Goal: Information Seeking & Learning: Check status

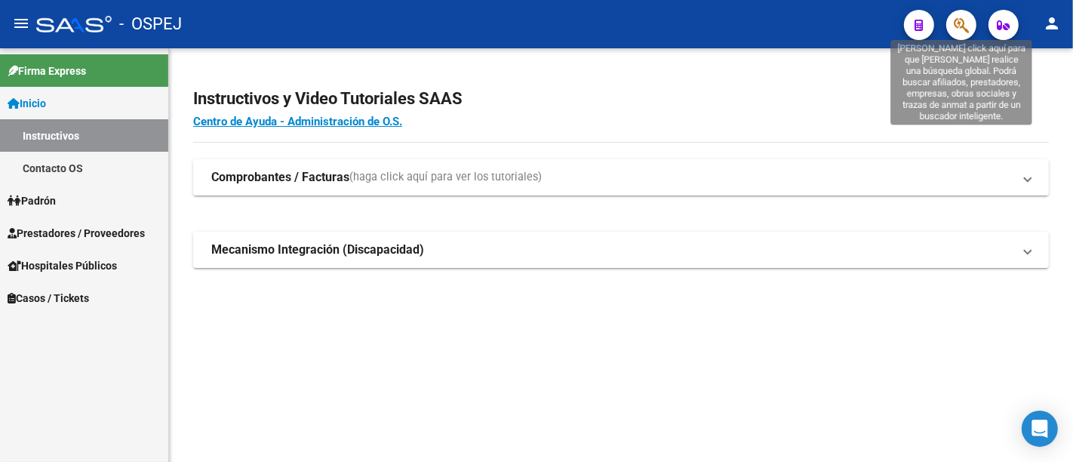
click at [961, 23] on icon "button" at bounding box center [960, 25] width 15 height 17
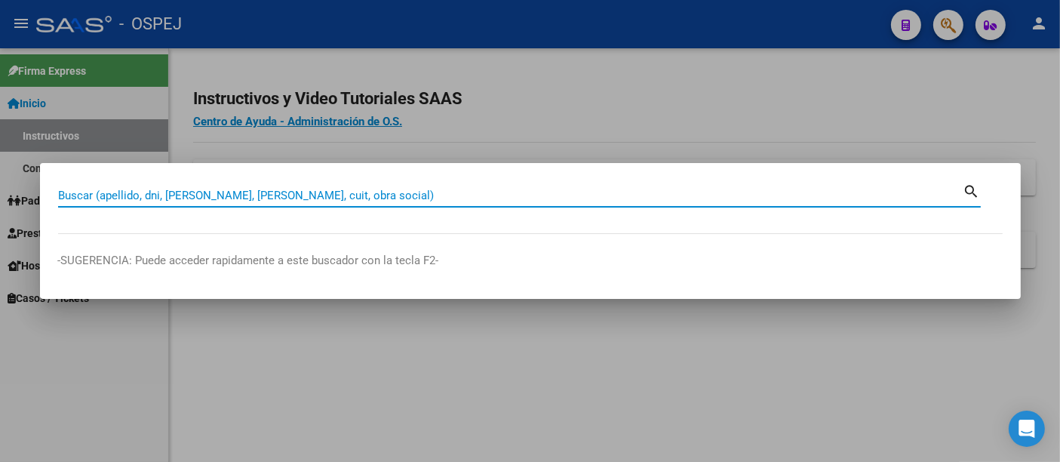
paste input "23463348774"
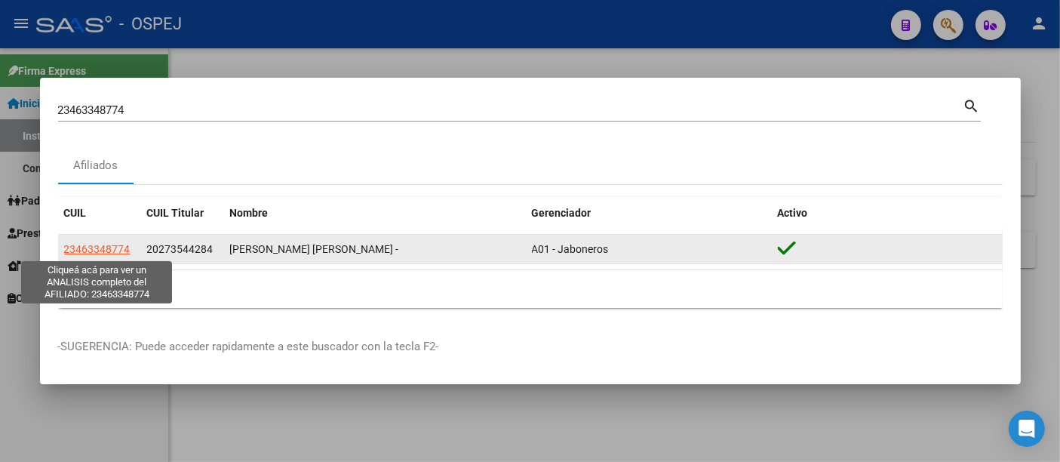
click at [107, 247] on span "23463348774" at bounding box center [97, 249] width 66 height 12
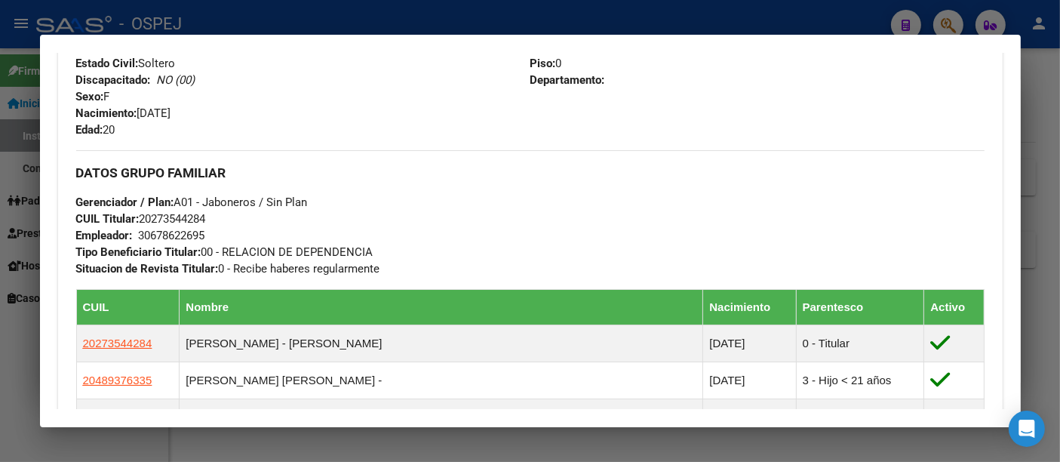
scroll to position [586, 0]
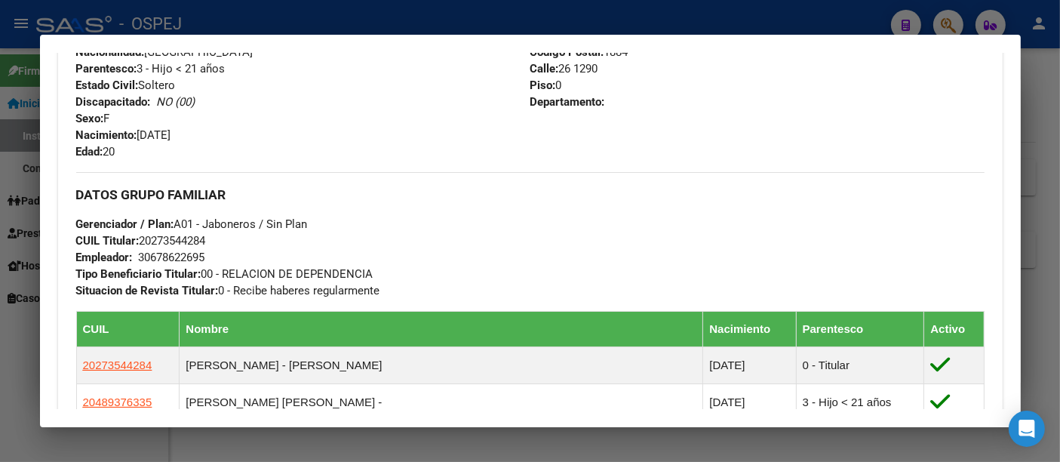
click at [462, 23] on div at bounding box center [530, 231] width 1060 height 462
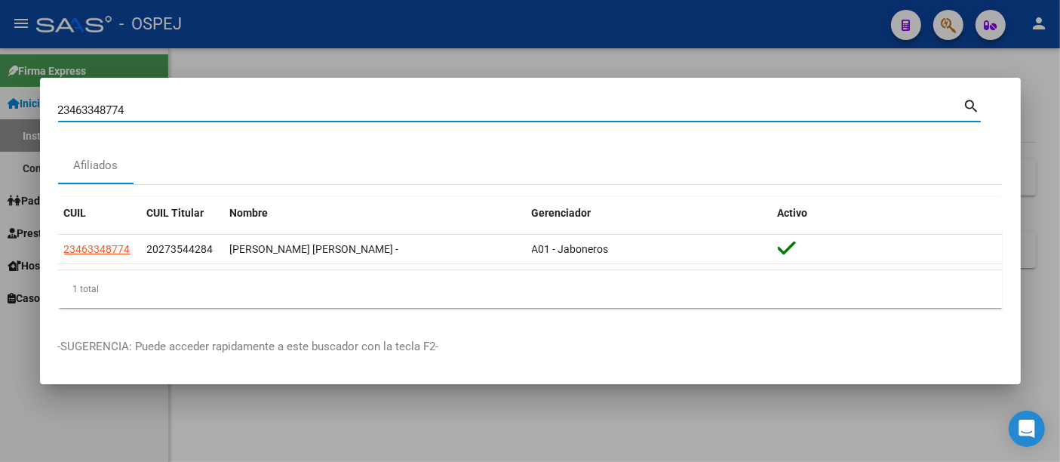
click at [379, 106] on input "23463348774" at bounding box center [510, 110] width 905 height 14
type input "2"
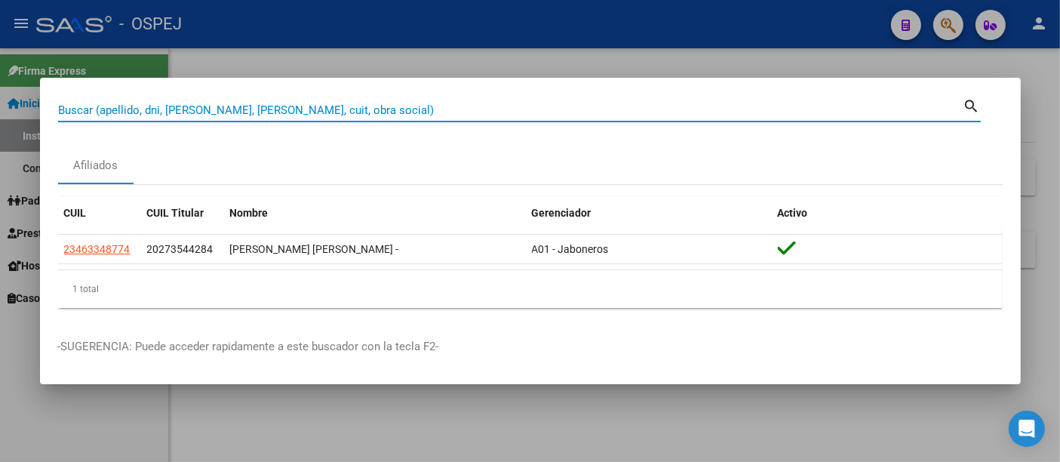
paste input "20304817632"
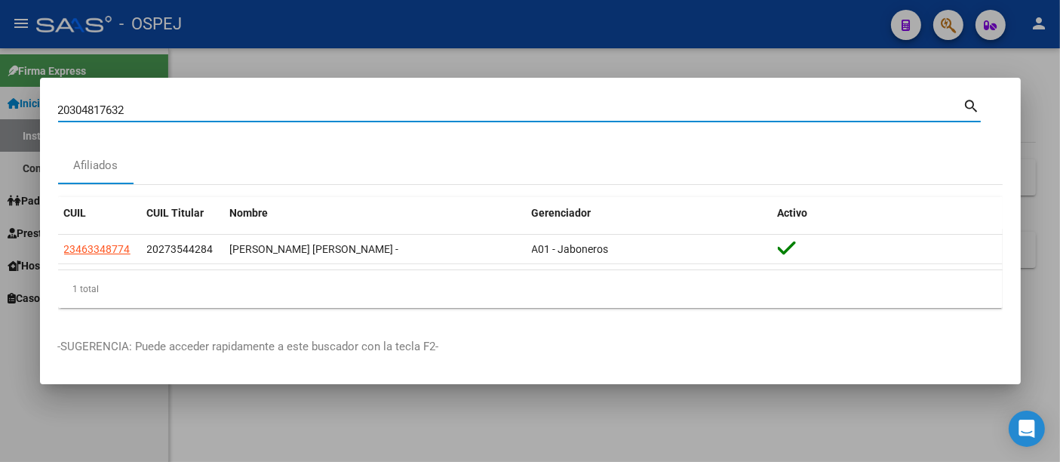
type input "20304817632"
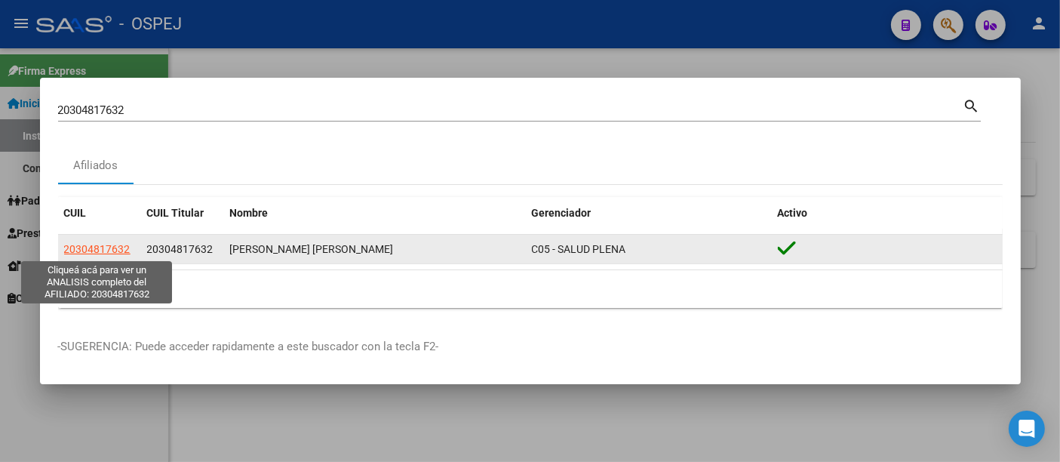
click at [109, 245] on span "20304817632" at bounding box center [97, 249] width 66 height 12
type textarea "20304817632"
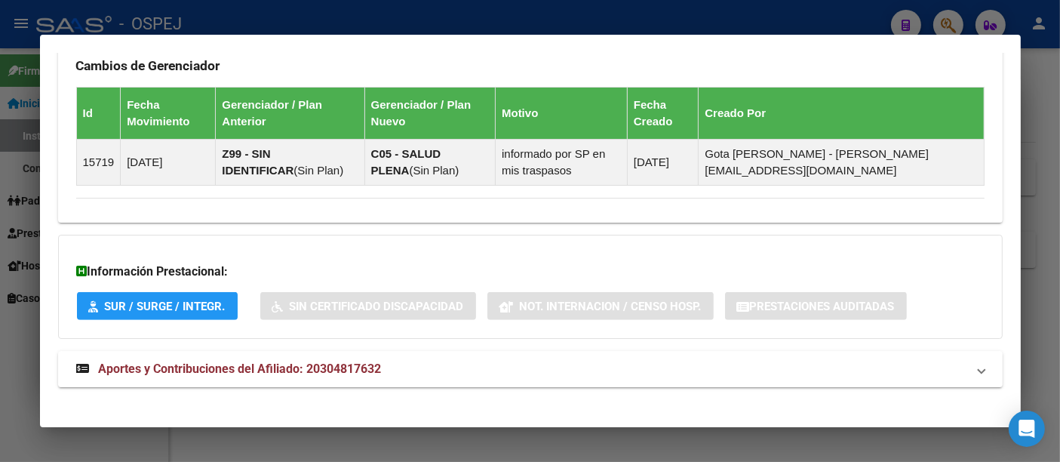
scroll to position [931, 0]
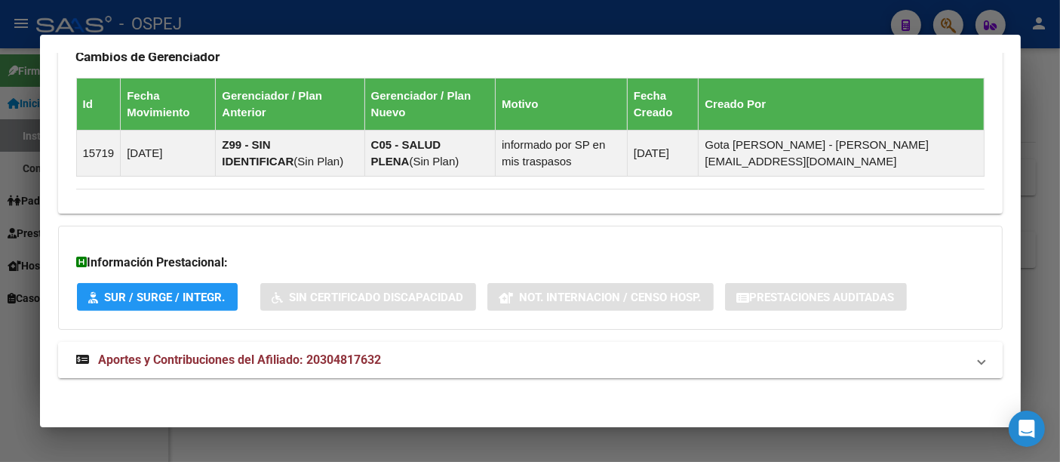
click at [344, 357] on span "Aportes y Contribuciones del Afiliado: 20304817632" at bounding box center [240, 359] width 283 height 14
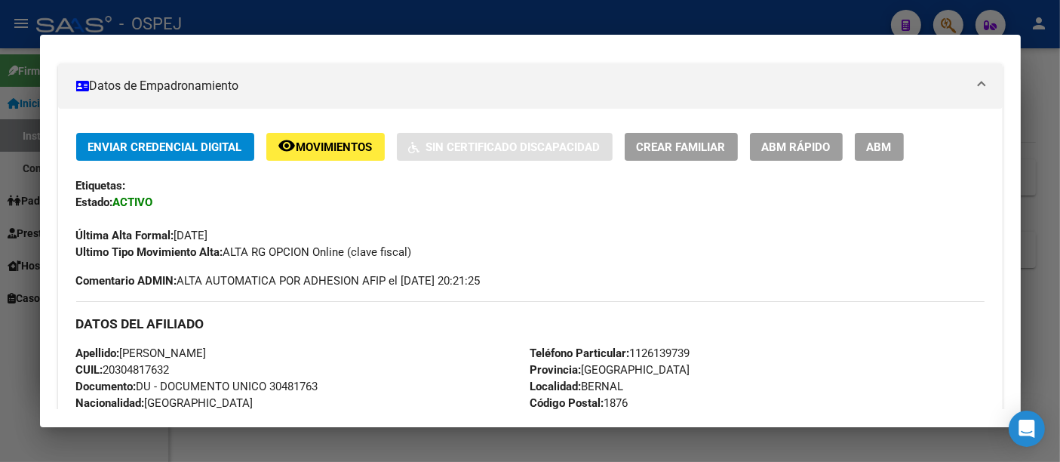
scroll to position [0, 0]
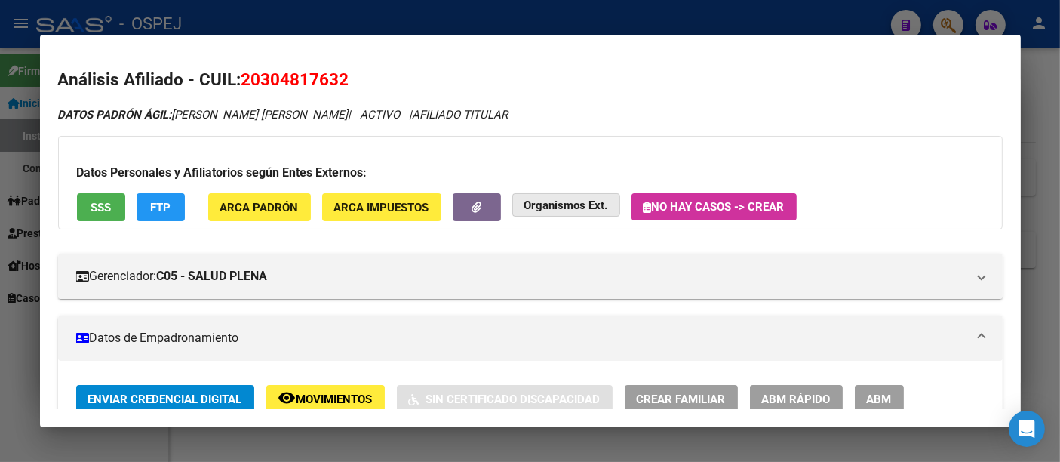
click at [556, 200] on strong "Organismos Ext." at bounding box center [566, 205] width 84 height 14
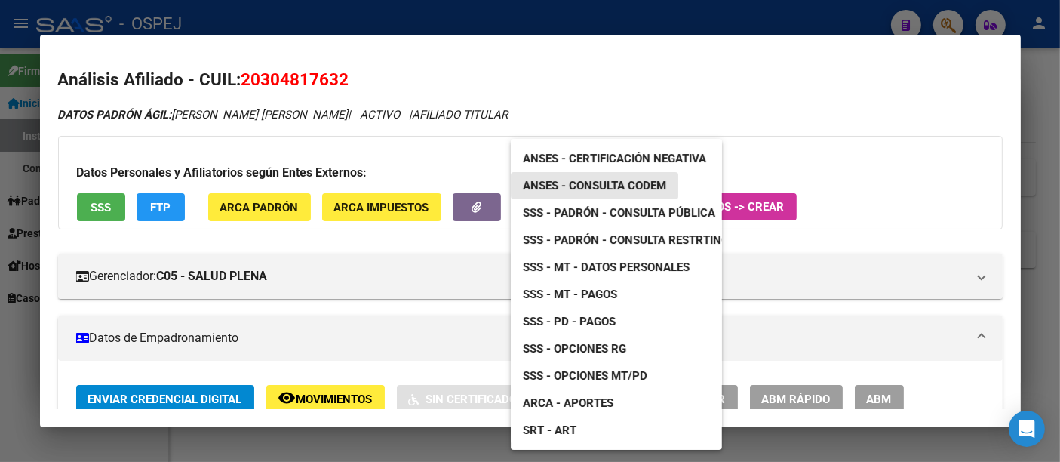
click at [619, 182] on span "ANSES - Consulta CODEM" at bounding box center [594, 186] width 143 height 14
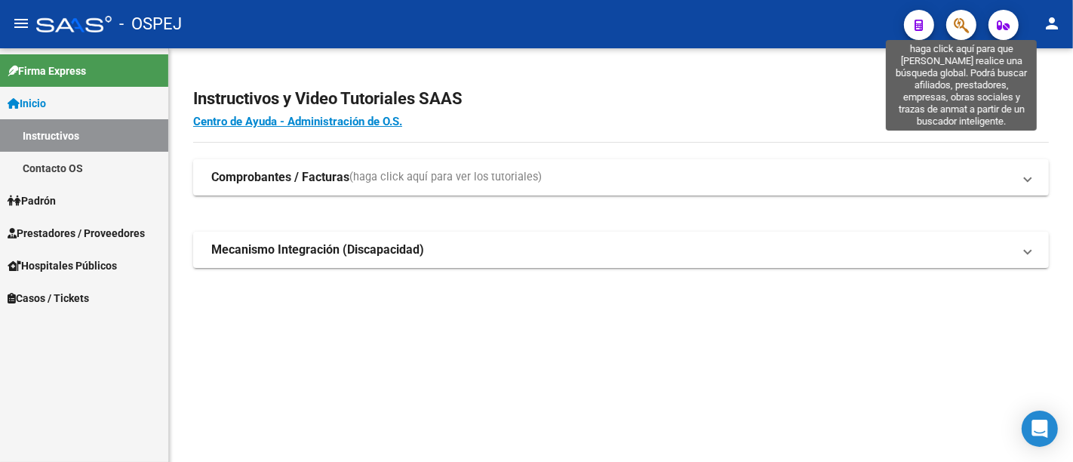
click at [963, 21] on icon "button" at bounding box center [960, 25] width 15 height 17
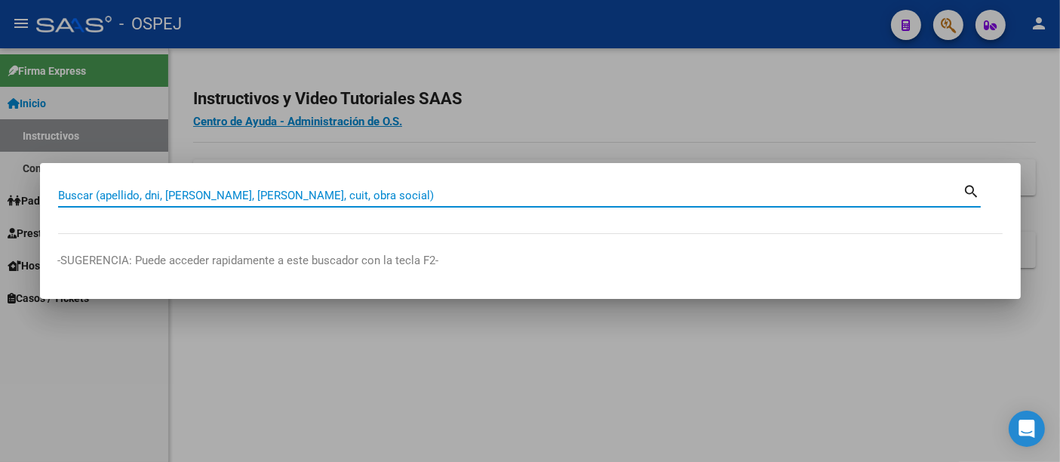
paste input "46591493"
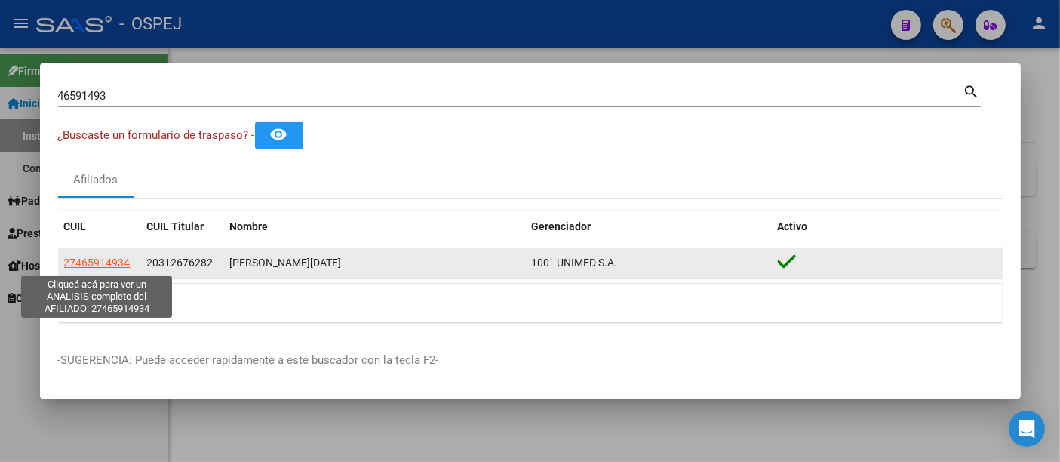
click at [109, 259] on span "27465914934" at bounding box center [97, 262] width 66 height 12
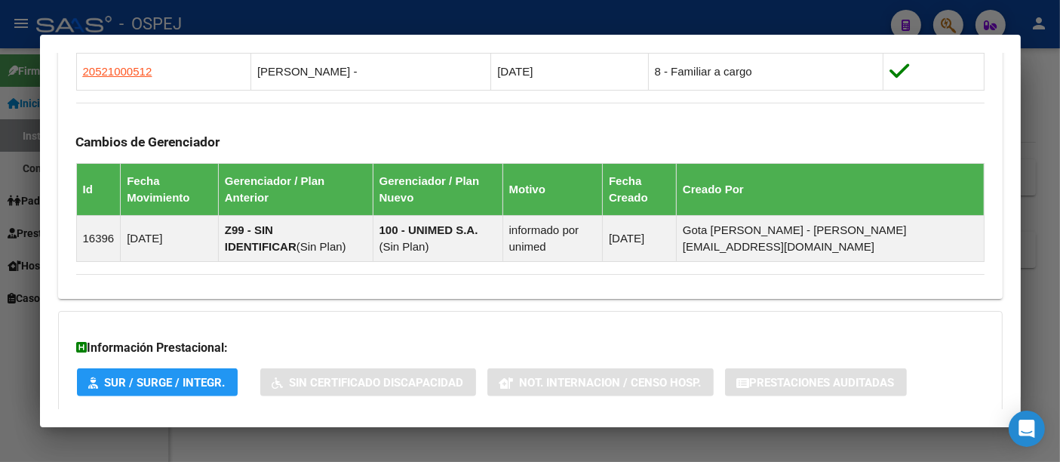
scroll to position [1053, 0]
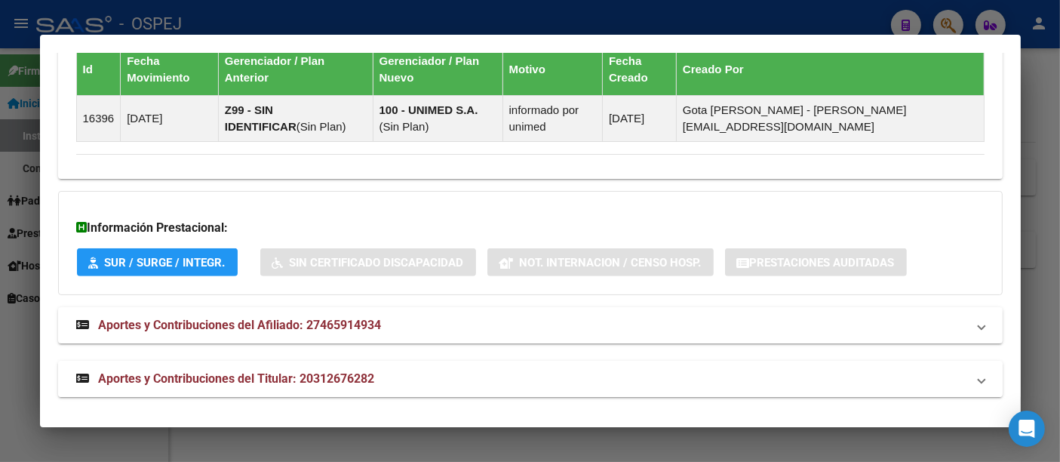
click at [319, 373] on span "Aportes y Contribuciones del Titular: 20312676282" at bounding box center [237, 378] width 276 height 14
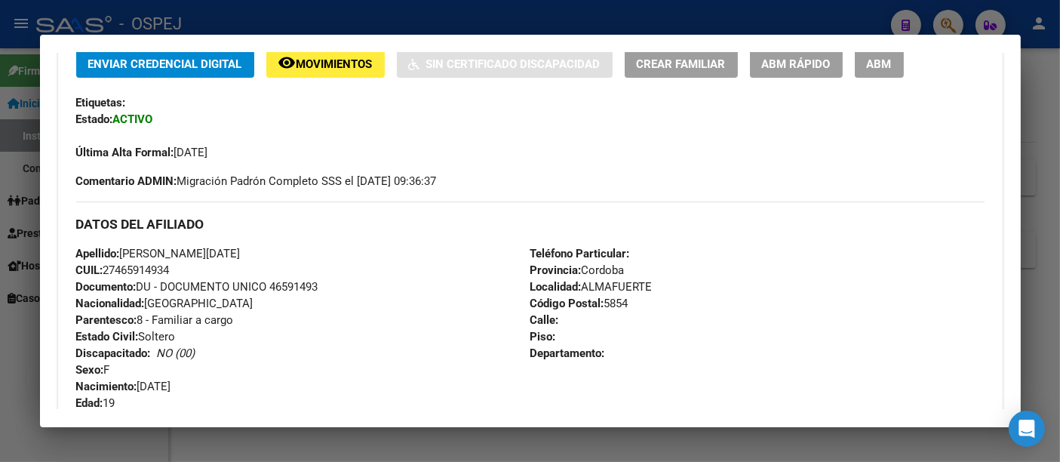
scroll to position [0, 0]
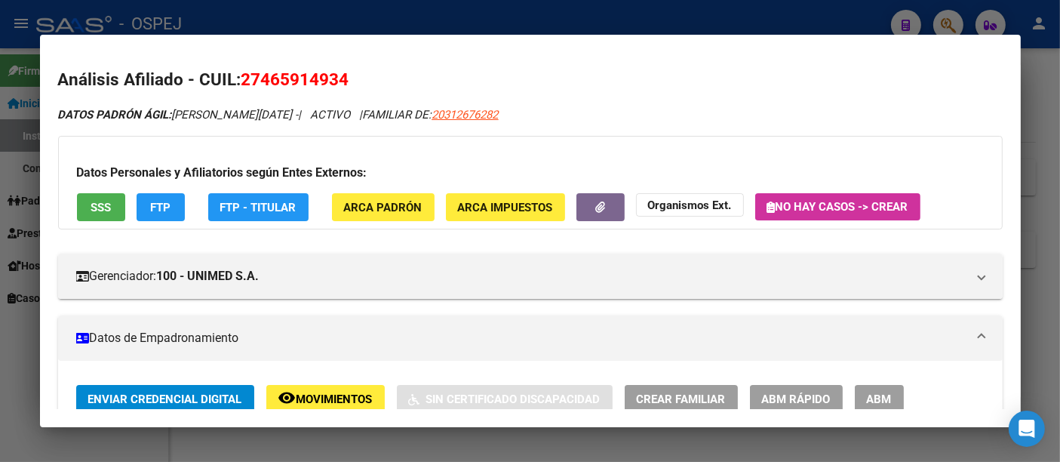
click at [384, 18] on div at bounding box center [530, 231] width 1060 height 462
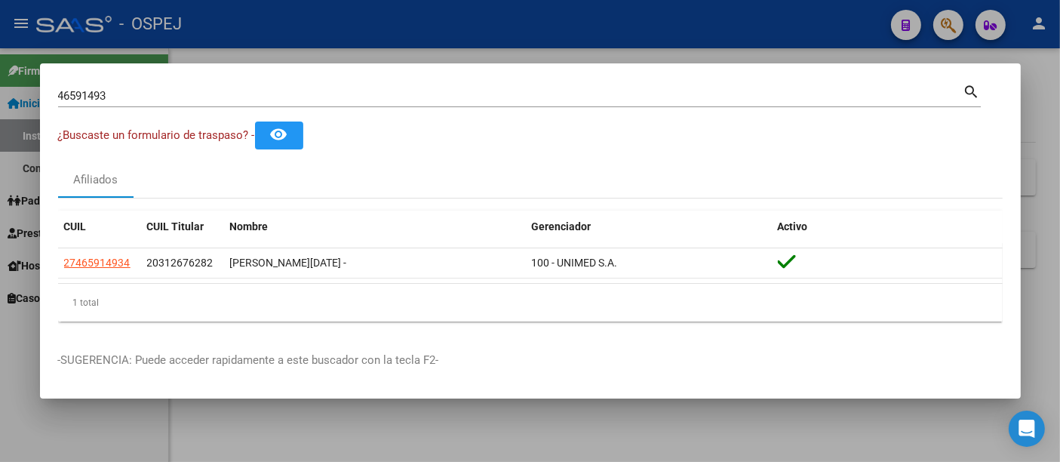
click at [262, 94] on input "46591493" at bounding box center [510, 96] width 905 height 14
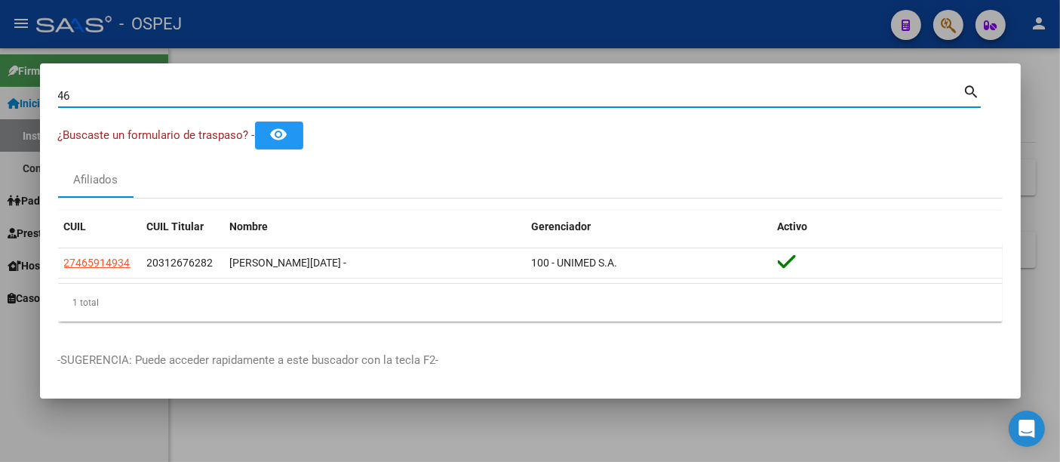
type input "4"
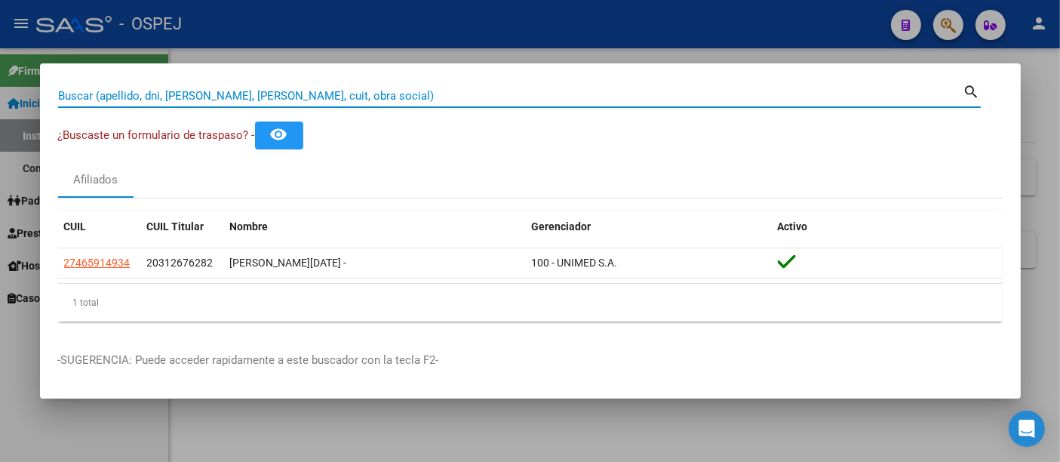
paste input "23733321559"
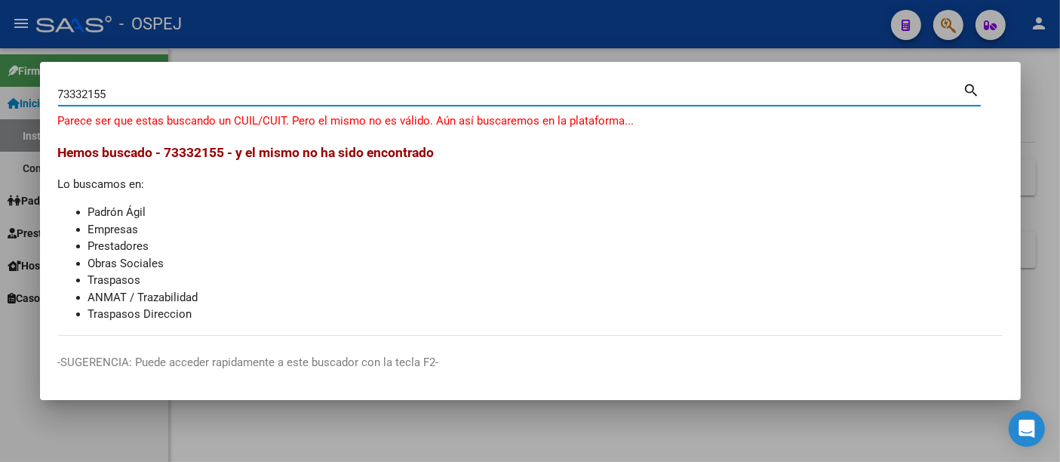
click at [207, 98] on input "73332155" at bounding box center [510, 94] width 905 height 14
type input "7"
type input "haedo"
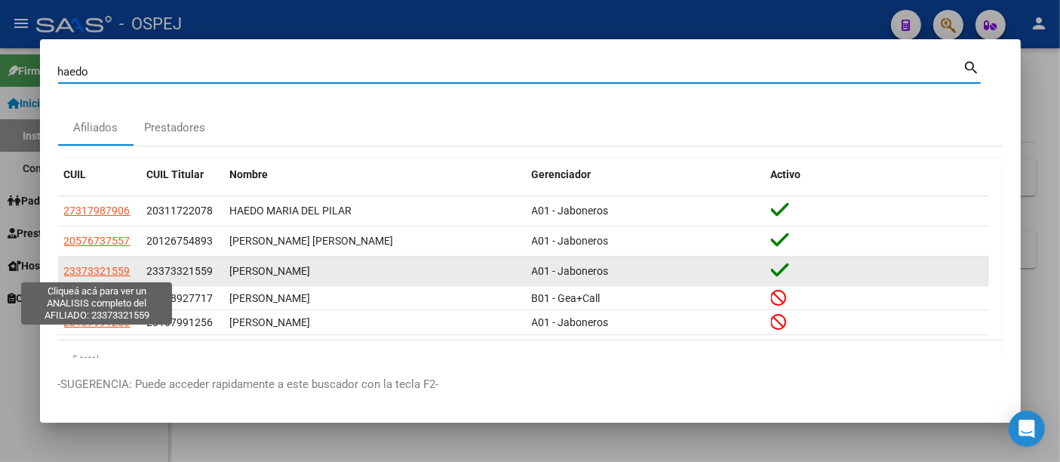
click at [97, 268] on span "23373321559" at bounding box center [97, 271] width 66 height 12
type textarea "23373321559"
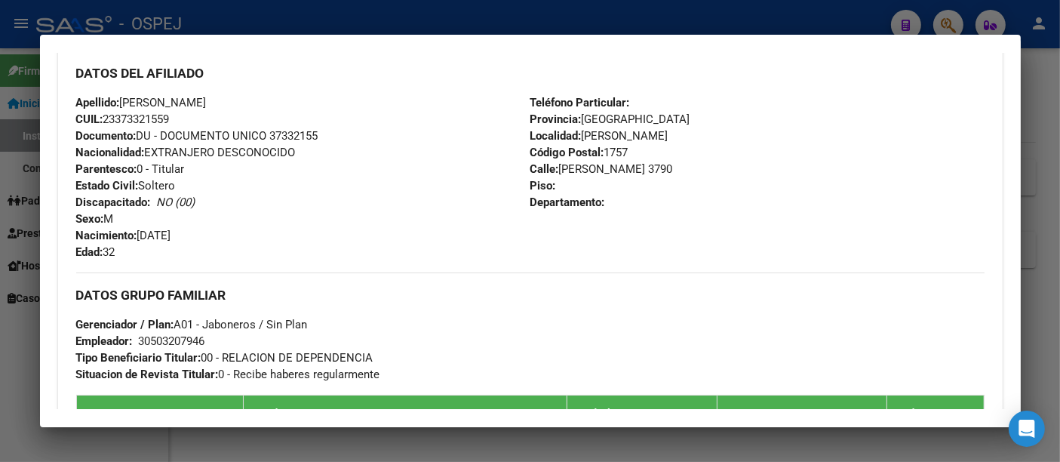
scroll to position [586, 0]
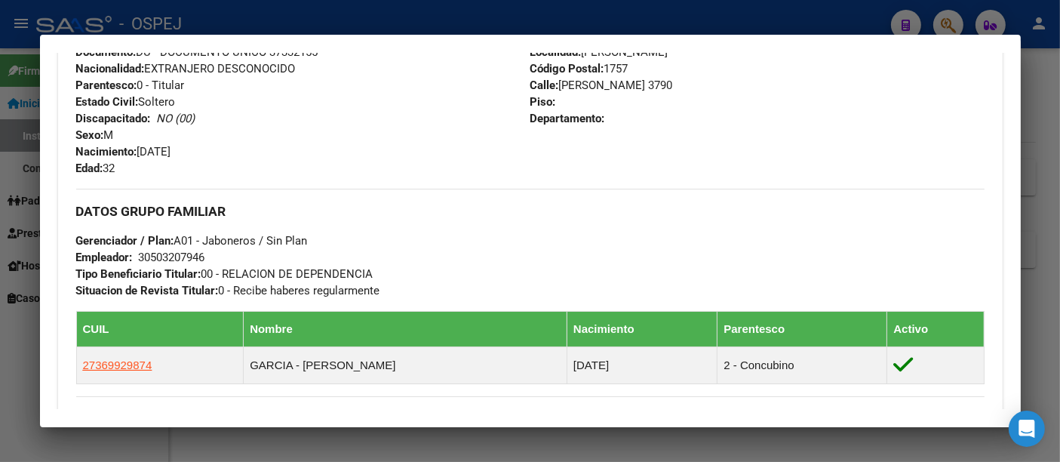
click at [179, 252] on div "30503207946" at bounding box center [172, 257] width 66 height 17
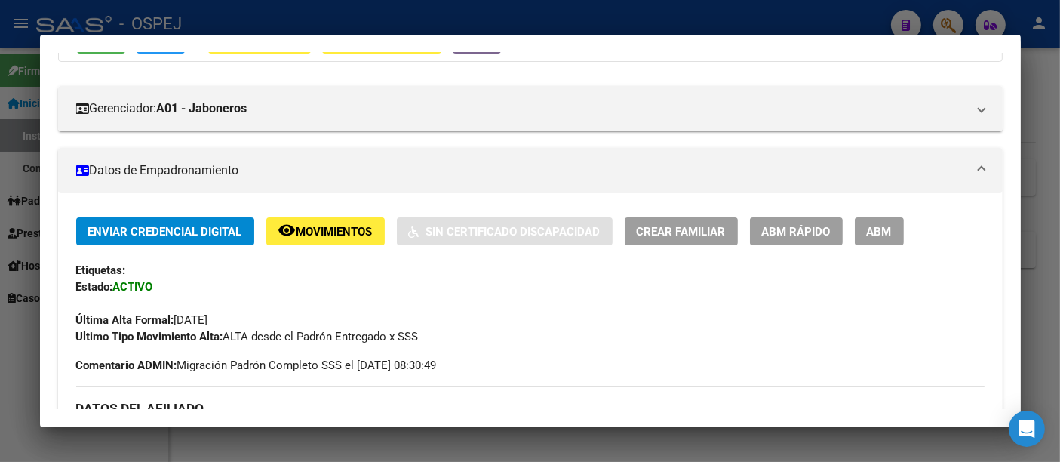
scroll to position [0, 0]
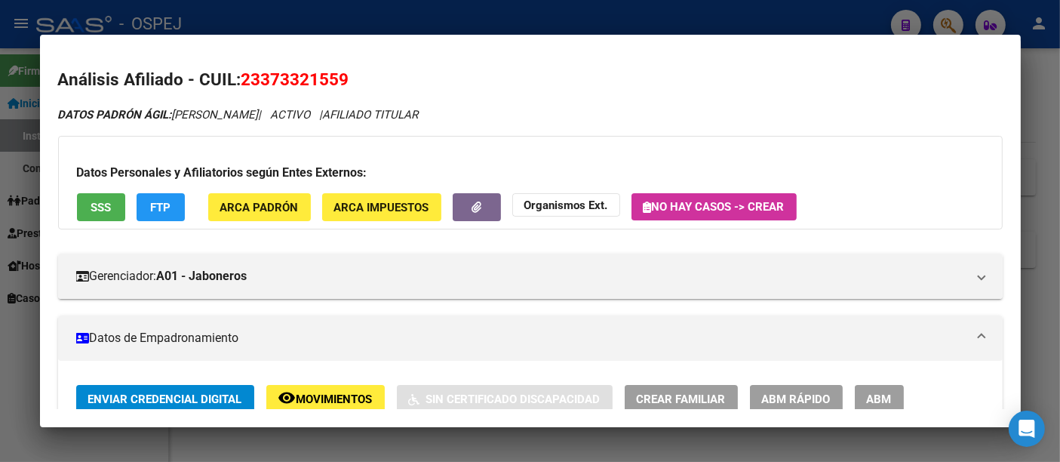
drag, startPoint x: 399, startPoint y: 13, endPoint x: 299, endPoint y: 115, distance: 142.4
click at [398, 13] on div at bounding box center [530, 231] width 1060 height 462
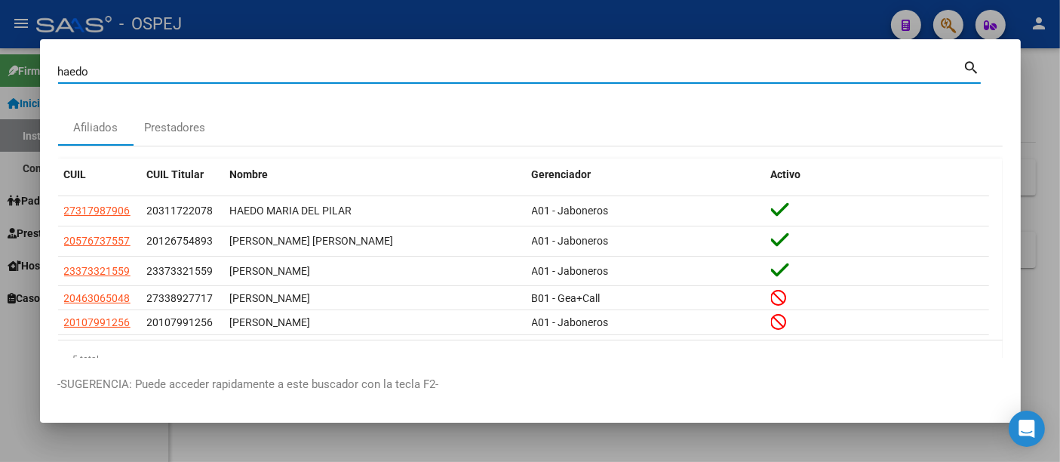
click at [185, 71] on input "haedo" at bounding box center [510, 72] width 905 height 14
drag, startPoint x: 185, startPoint y: 68, endPoint x: 149, endPoint y: 69, distance: 36.2
click at [149, 69] on input "haedo" at bounding box center [510, 72] width 905 height 14
type input "h"
paste input "23940777704"
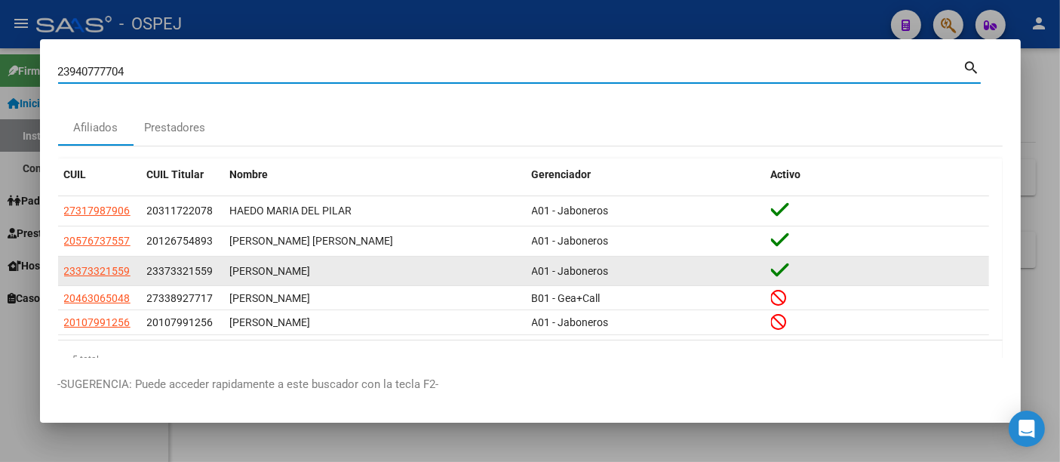
type input "23940777704"
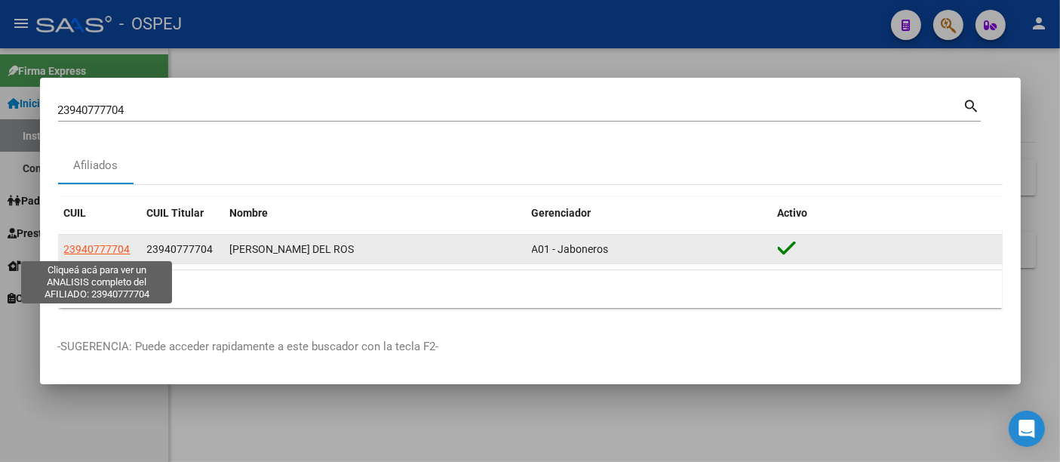
click at [97, 246] on span "23940777704" at bounding box center [97, 249] width 66 height 12
type textarea "23940777704"
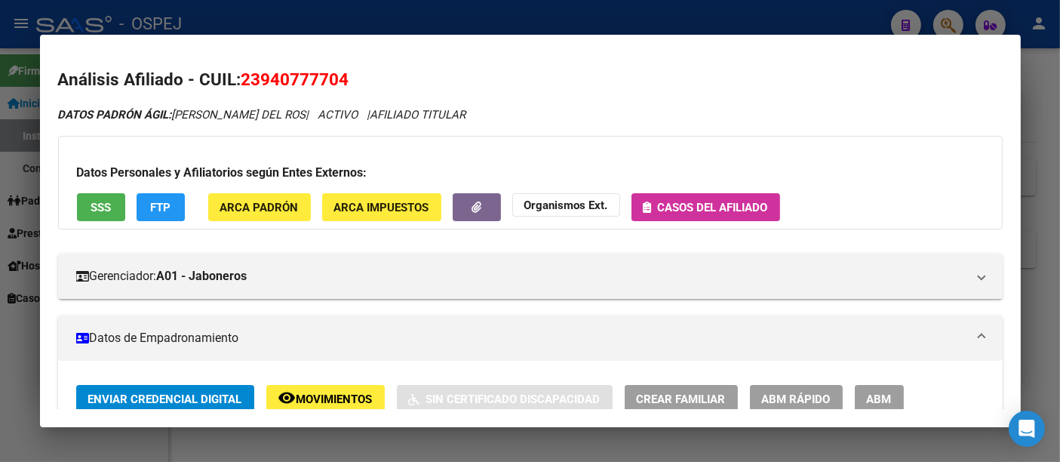
click at [715, 205] on span "Casos del afiliado" at bounding box center [713, 208] width 110 height 14
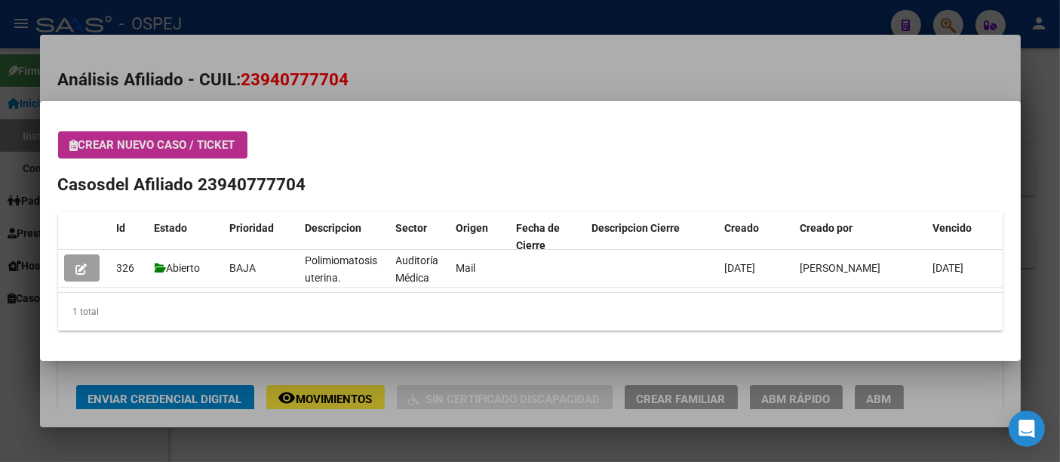
click at [456, 67] on div at bounding box center [530, 231] width 1060 height 462
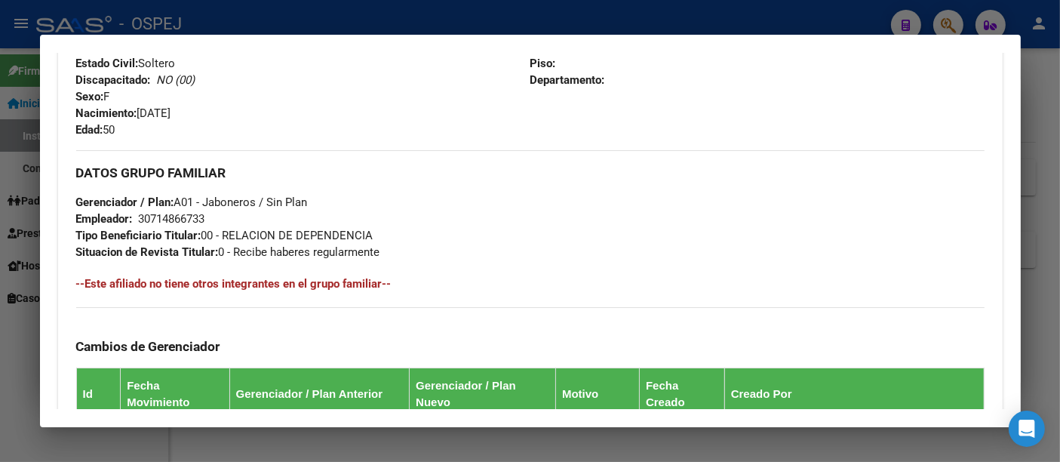
scroll to position [670, 0]
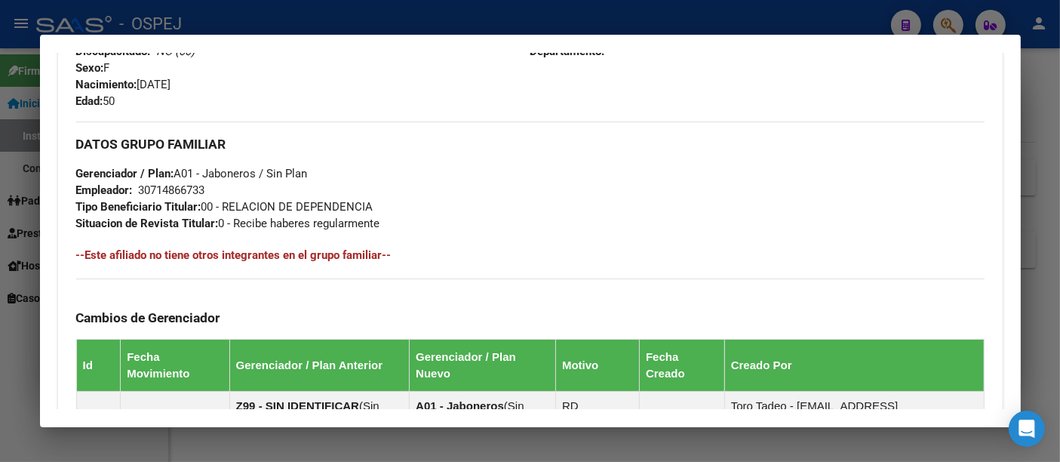
click at [173, 189] on div "30714866733" at bounding box center [172, 190] width 66 height 17
drag, startPoint x: 173, startPoint y: 189, endPoint x: 668, endPoint y: 173, distance: 494.3
click at [668, 173] on div "DATOS GRUPO FAMILIAR Gerenciador / Plan: A01 - Jaboneros / Sin Plan Empleador: …" at bounding box center [530, 176] width 908 height 110
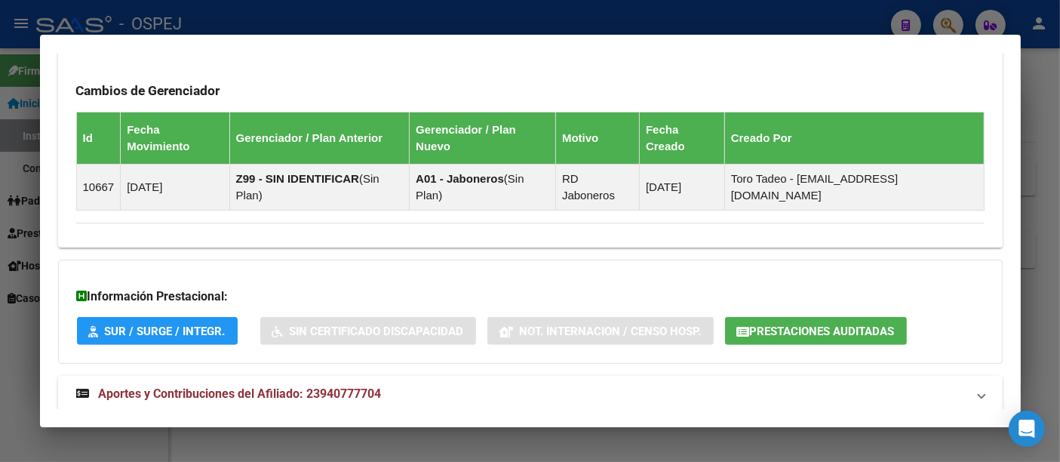
scroll to position [898, 0]
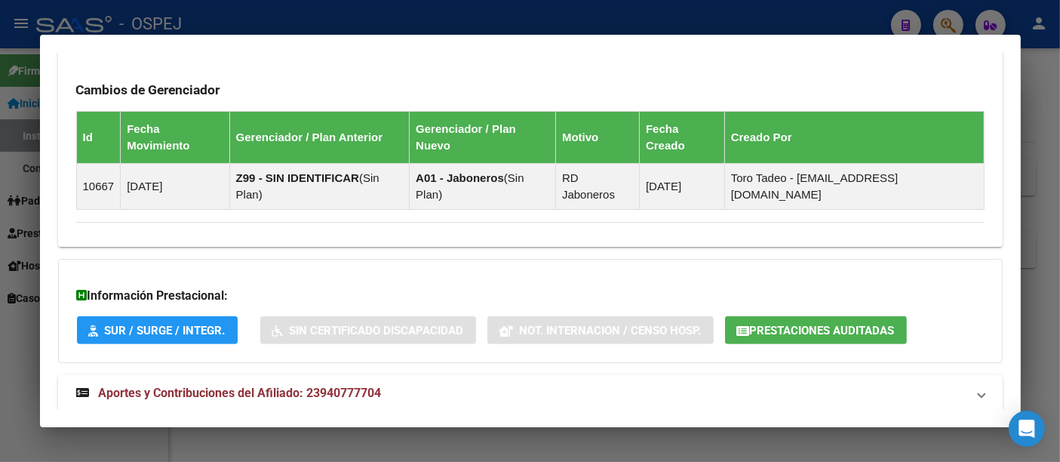
click at [358, 385] on span "Aportes y Contribuciones del Afiliado: 23940777704" at bounding box center [240, 392] width 283 height 14
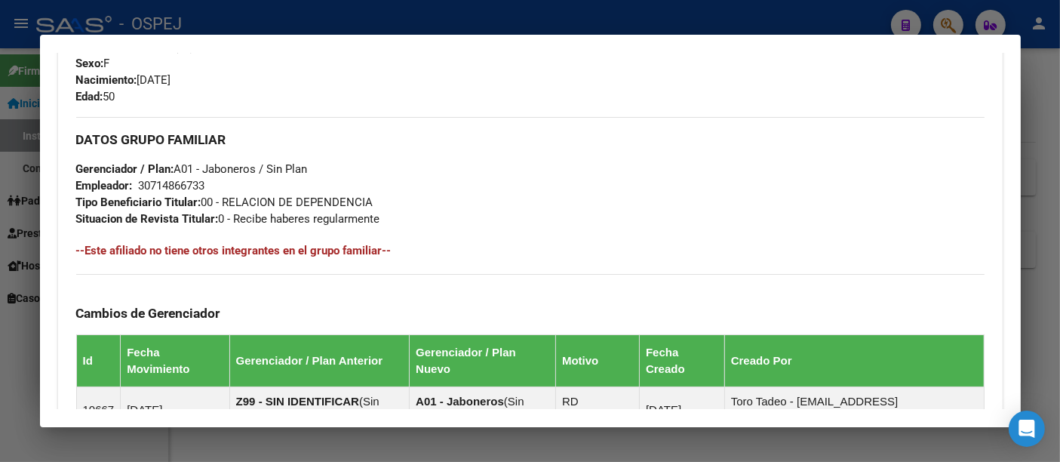
scroll to position [544, 0]
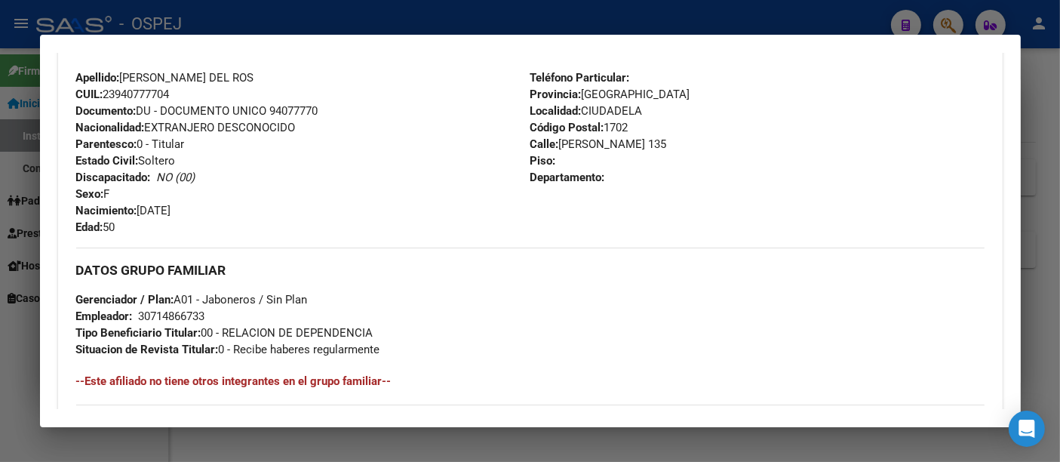
click at [416, 21] on div at bounding box center [530, 231] width 1060 height 462
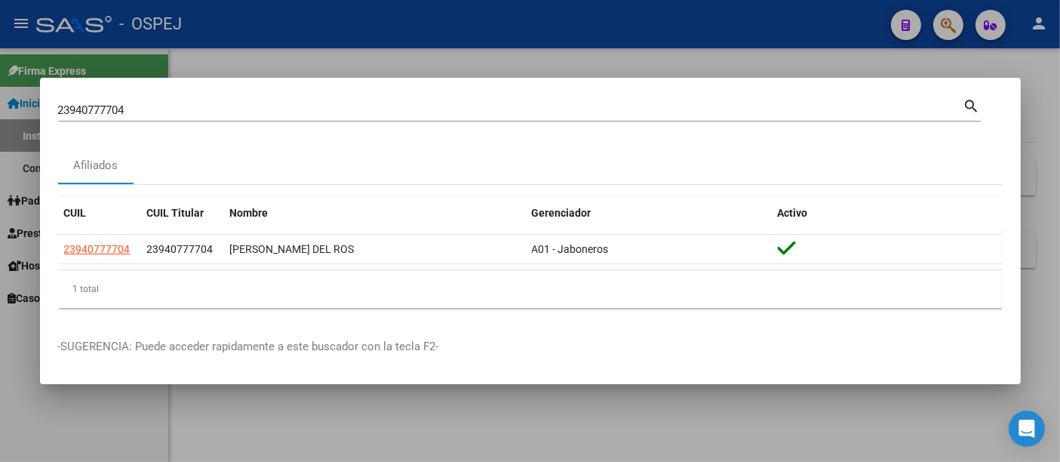
click at [250, 114] on input "23940777704" at bounding box center [510, 110] width 905 height 14
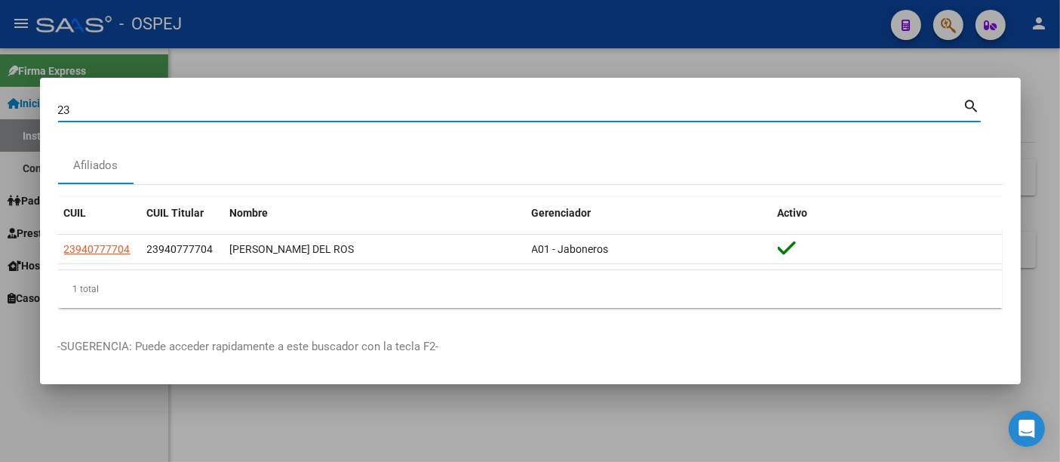
type input "2"
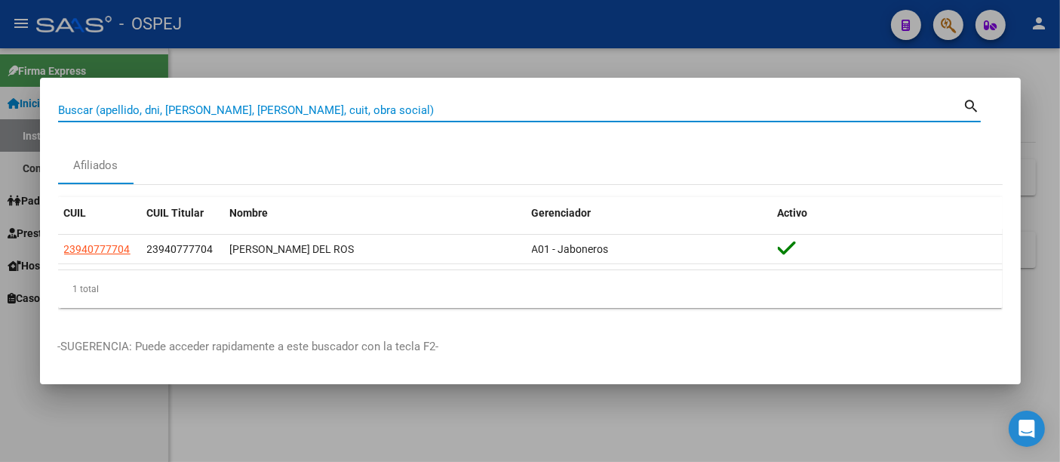
paste input "20296374070"
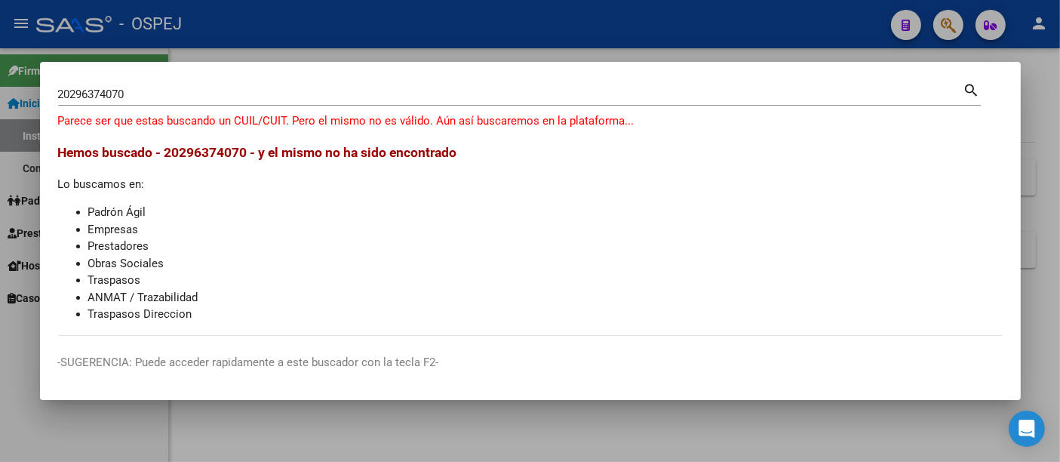
click at [195, 152] on span "Hemos buscado - 20296374070 - y el mismo no ha sido encontrado" at bounding box center [257, 152] width 399 height 15
click at [152, 92] on input "20296374070" at bounding box center [510, 94] width 905 height 14
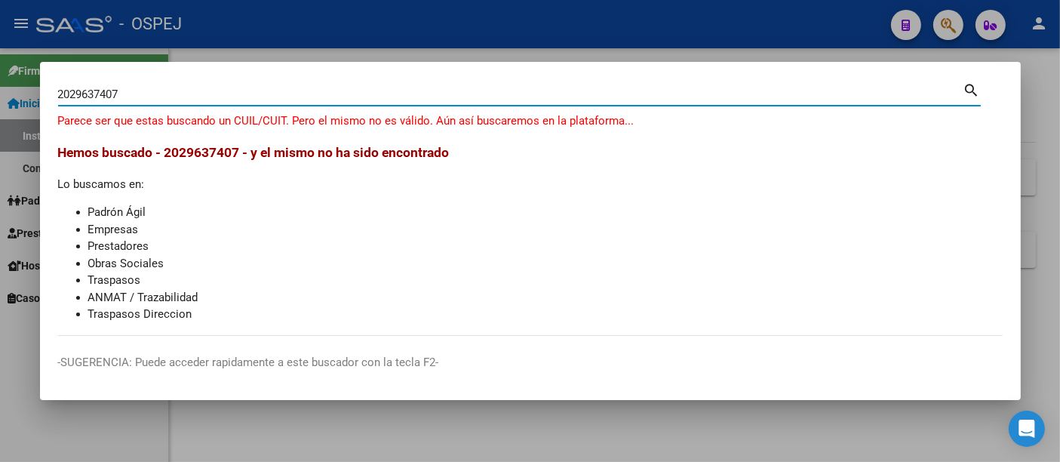
click at [69, 98] on input "2029637407" at bounding box center [510, 94] width 905 height 14
type input "29637407"
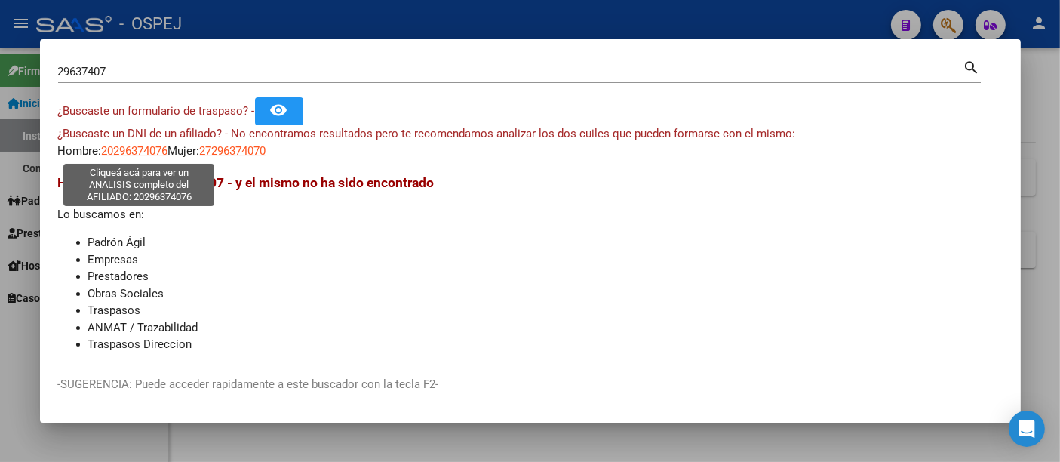
click at [143, 149] on span "20296374076" at bounding box center [135, 151] width 66 height 14
type textarea "20296374076"
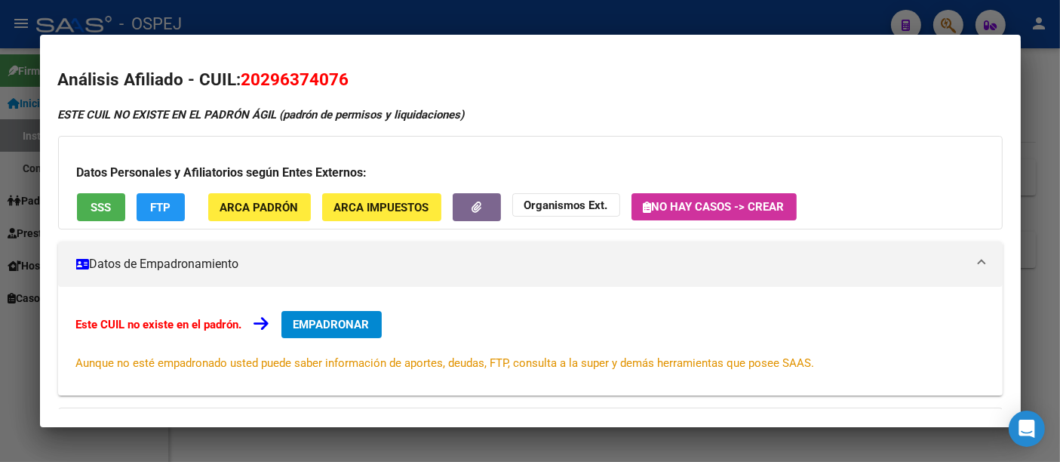
click at [569, 199] on strong "Organismos Ext." at bounding box center [566, 205] width 84 height 14
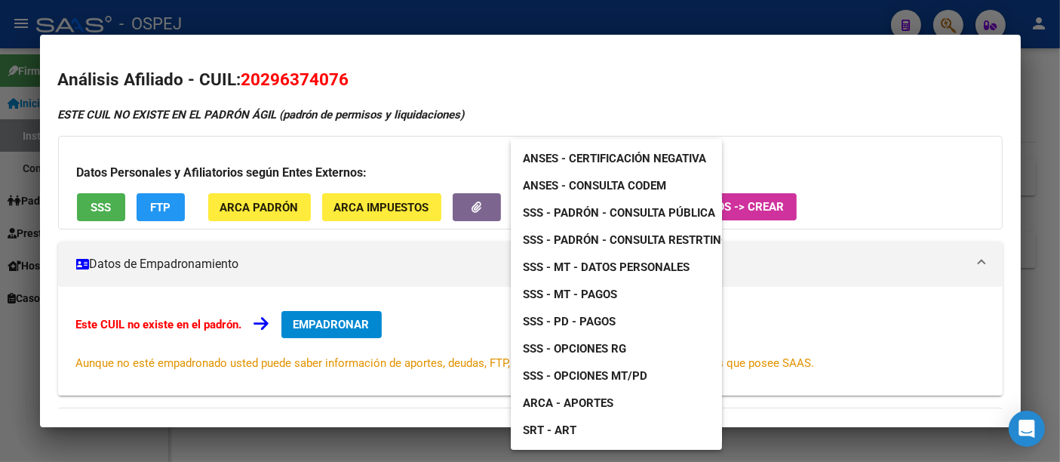
click at [591, 186] on span "ANSES - Consulta CODEM" at bounding box center [594, 186] width 143 height 14
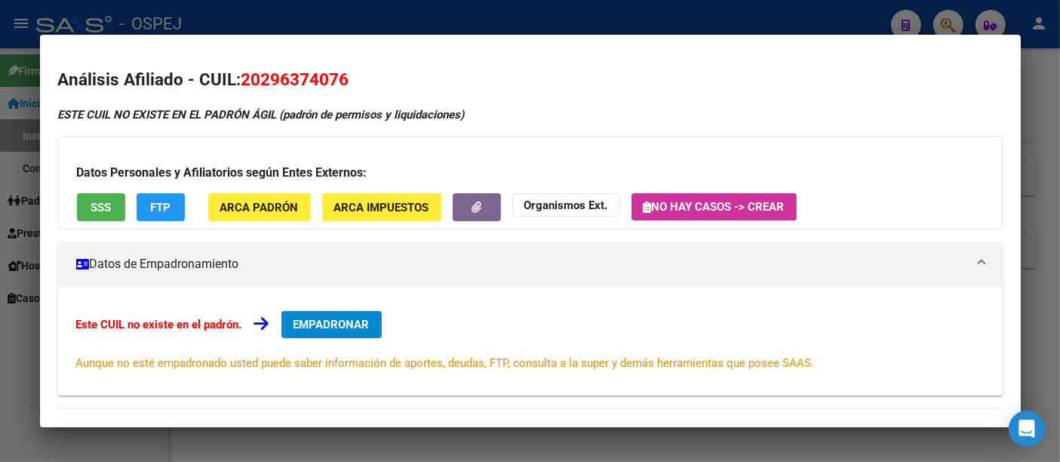
click at [323, 23] on div at bounding box center [530, 231] width 1060 height 462
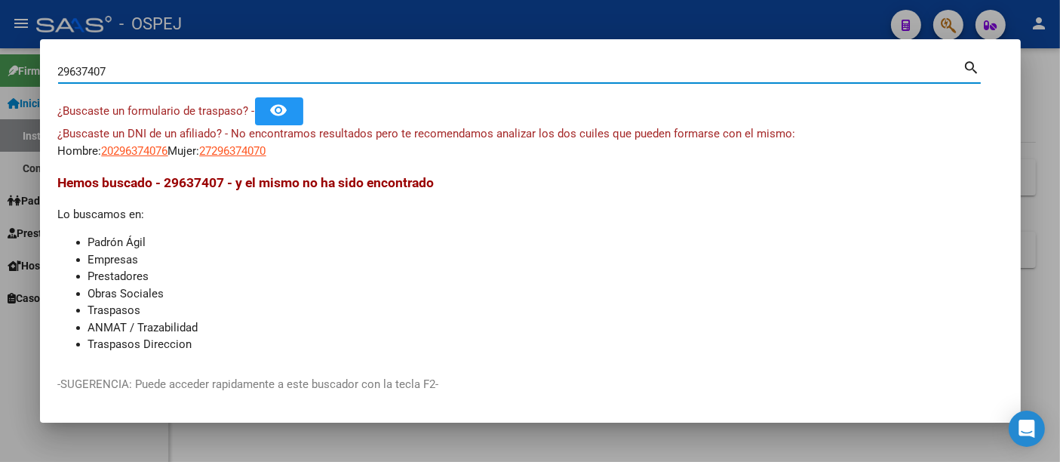
click at [260, 73] on input "29637407" at bounding box center [510, 72] width 905 height 14
type input "2"
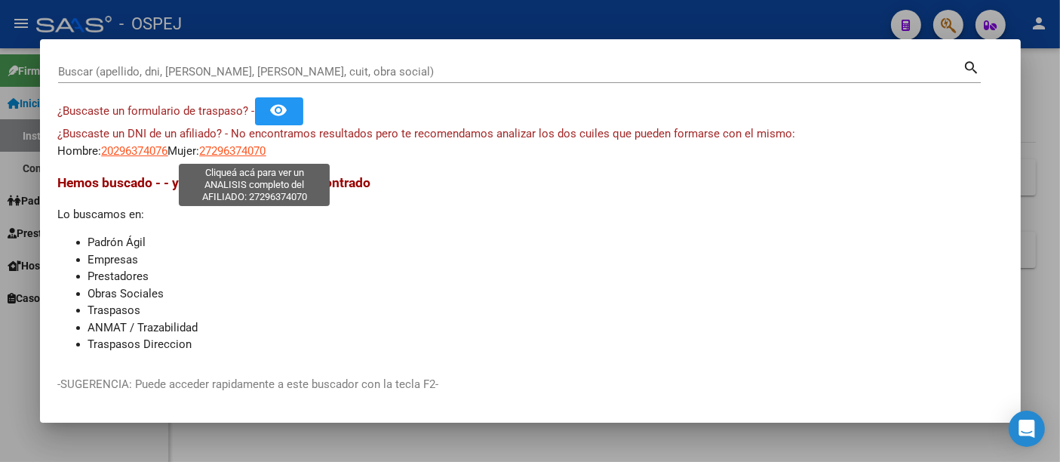
click at [266, 147] on span "27296374070" at bounding box center [233, 151] width 66 height 14
type textarea "27296374070"
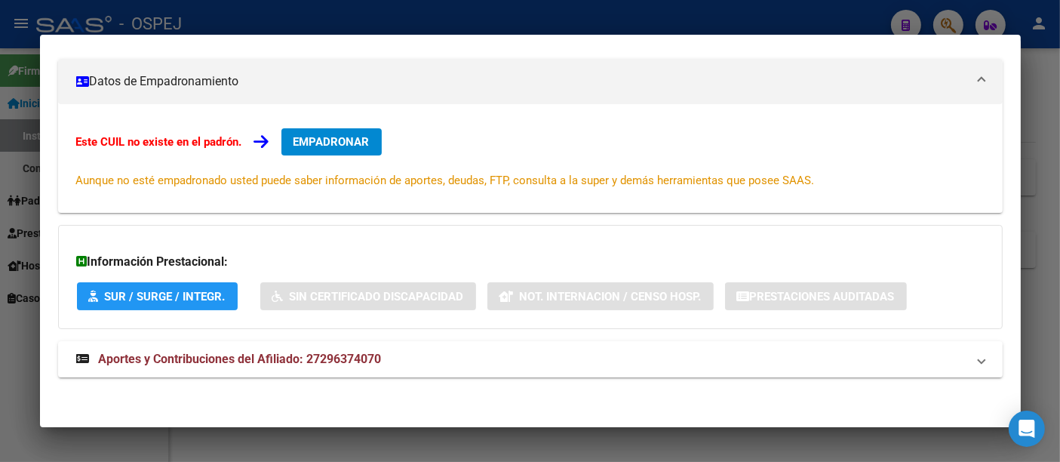
scroll to position [0, 0]
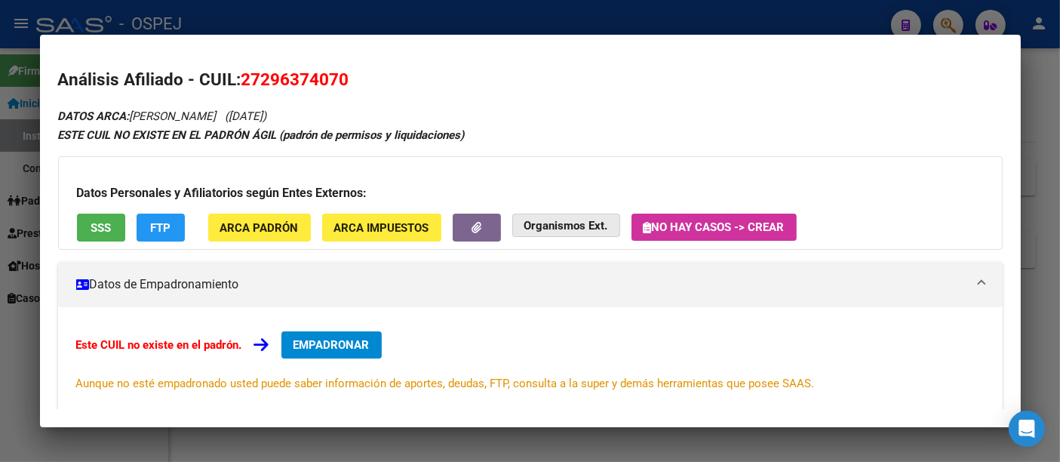
click at [554, 223] on strong "Organismos Ext." at bounding box center [566, 226] width 84 height 14
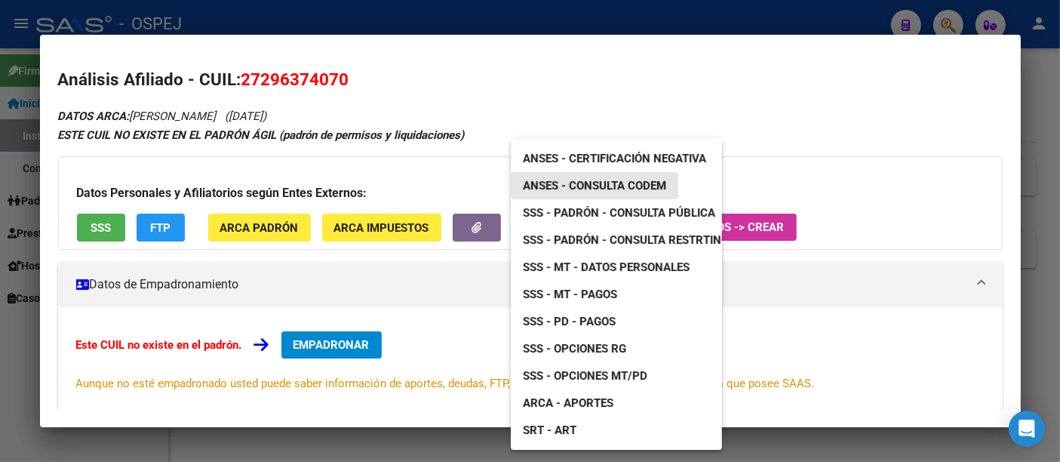
click at [625, 181] on span "ANSES - Consulta CODEM" at bounding box center [594, 186] width 143 height 14
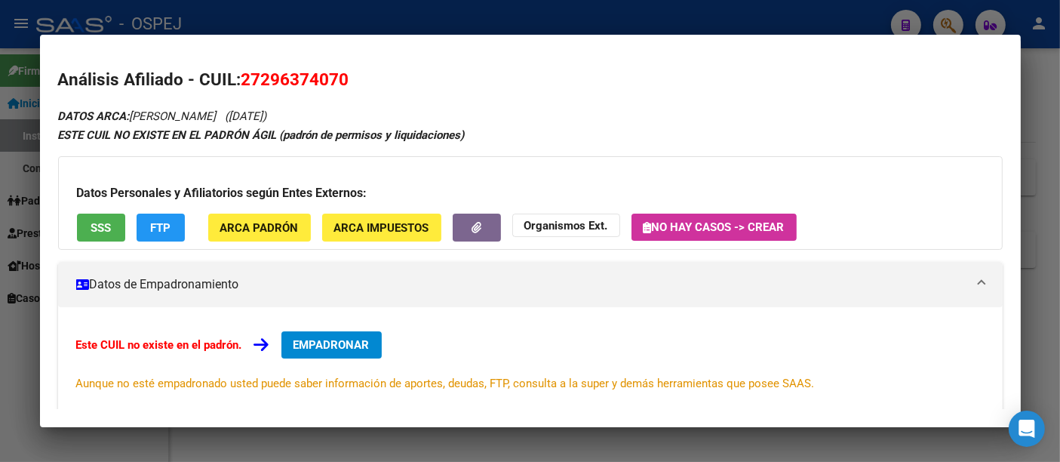
click at [385, 19] on div at bounding box center [530, 231] width 1060 height 462
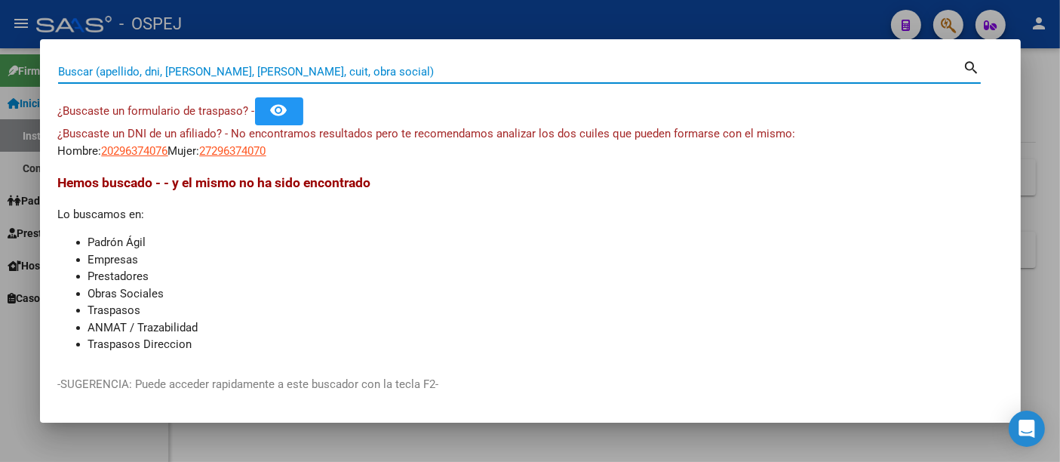
click at [276, 72] on input "Buscar (apellido, dni, [PERSON_NAME], [PERSON_NAME], cuit, obra social)" at bounding box center [510, 72] width 905 height 14
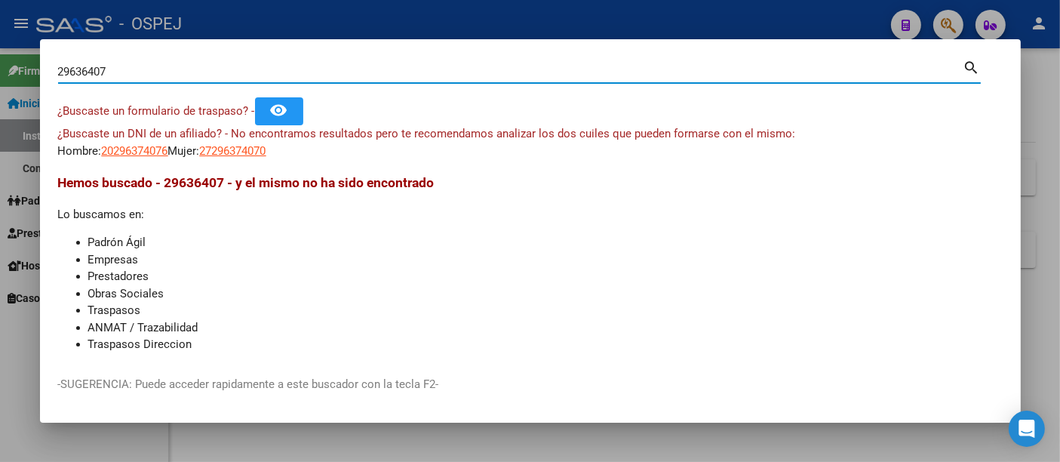
type input "29636407"
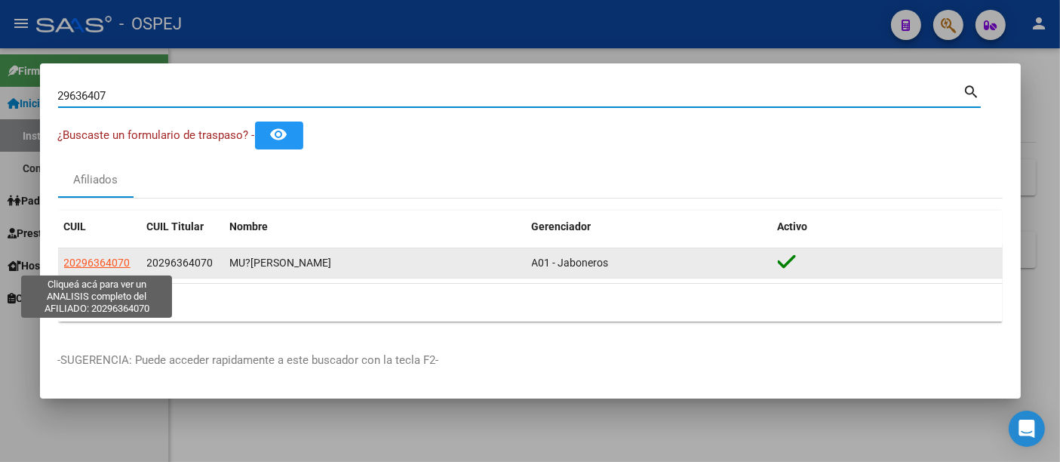
click at [110, 257] on span "20296364070" at bounding box center [97, 262] width 66 height 12
type textarea "20296364070"
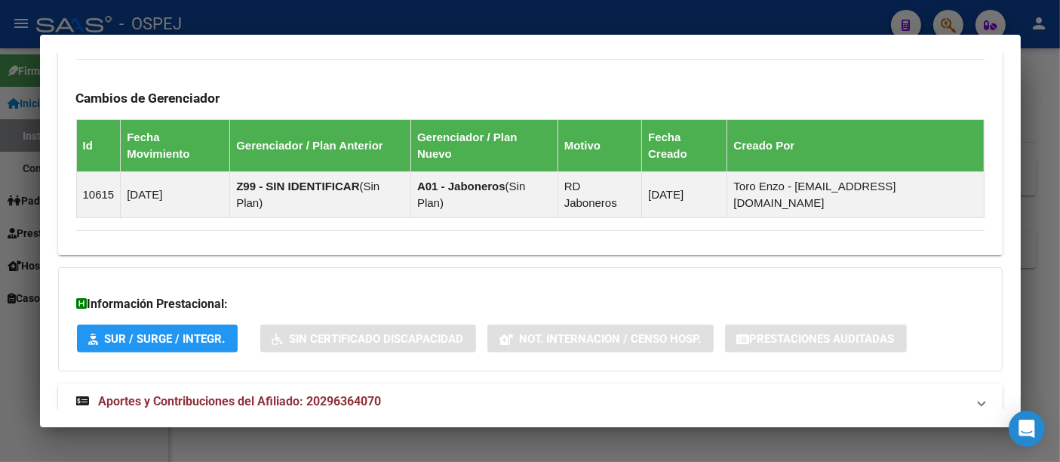
scroll to position [881, 0]
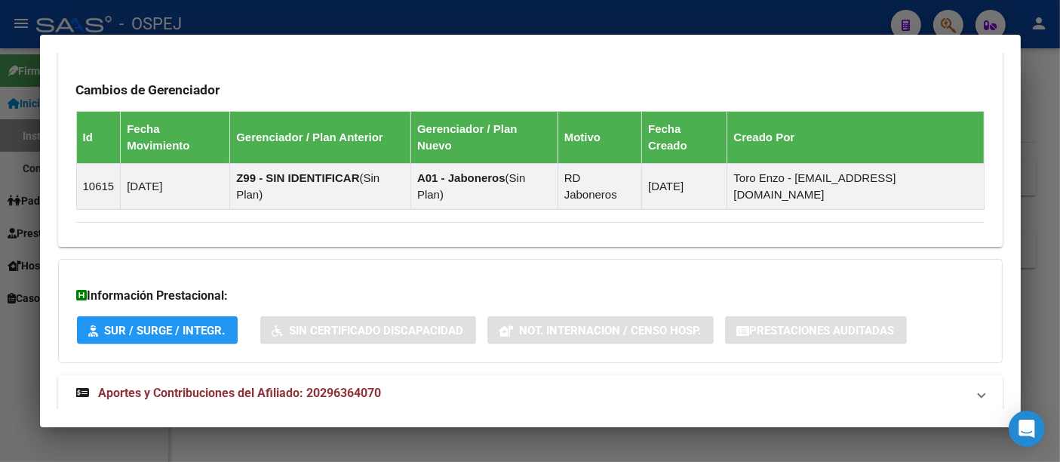
click at [364, 385] on span "Aportes y Contribuciones del Afiliado: 20296364070" at bounding box center [240, 392] width 283 height 14
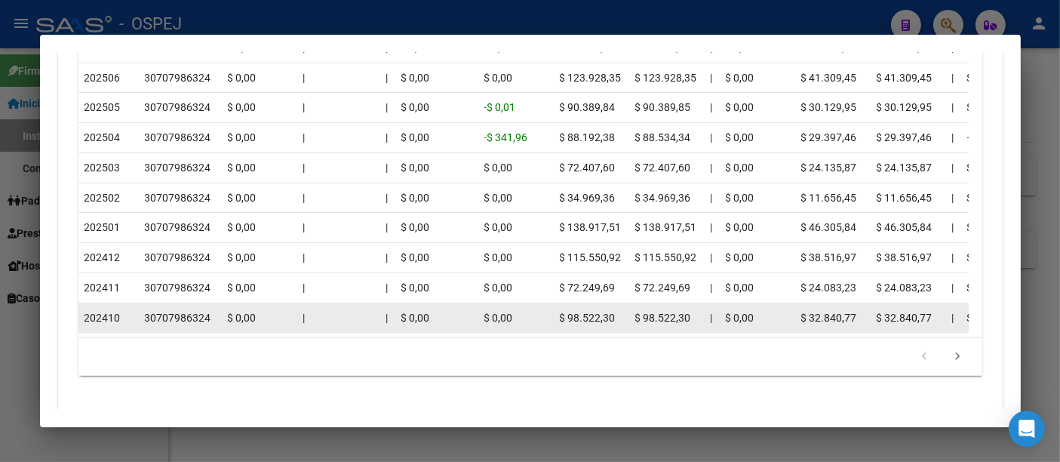
scroll to position [1618, 0]
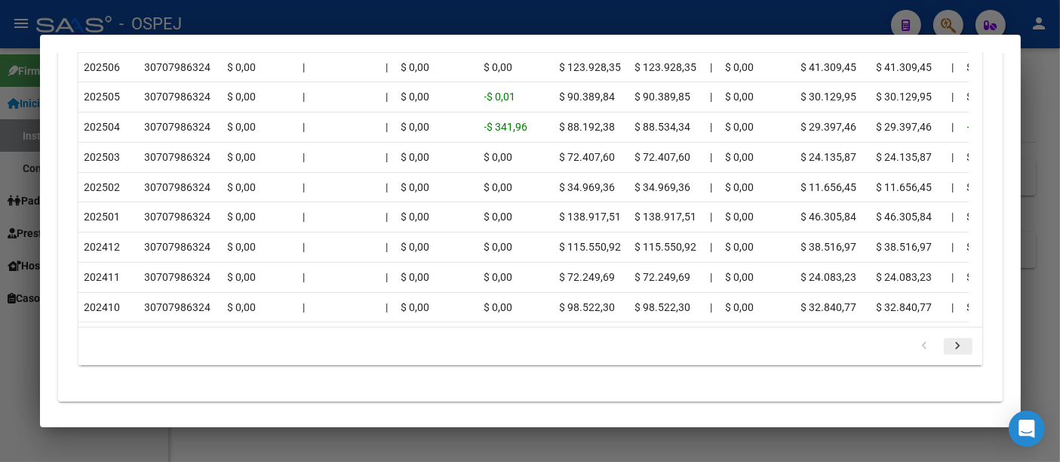
click at [948, 339] on icon "go to next page" at bounding box center [958, 348] width 20 height 18
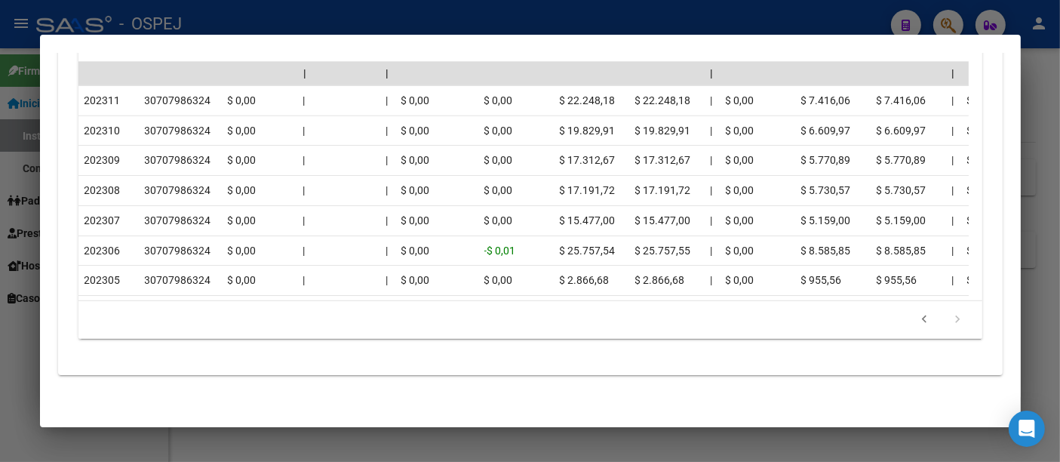
scroll to position [1529, 0]
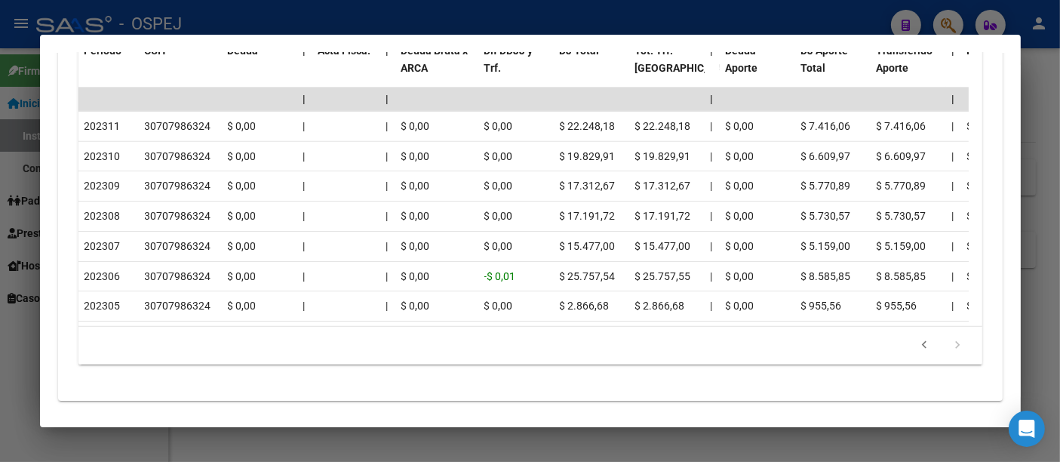
click at [948, 338] on icon "go to next page" at bounding box center [958, 347] width 20 height 18
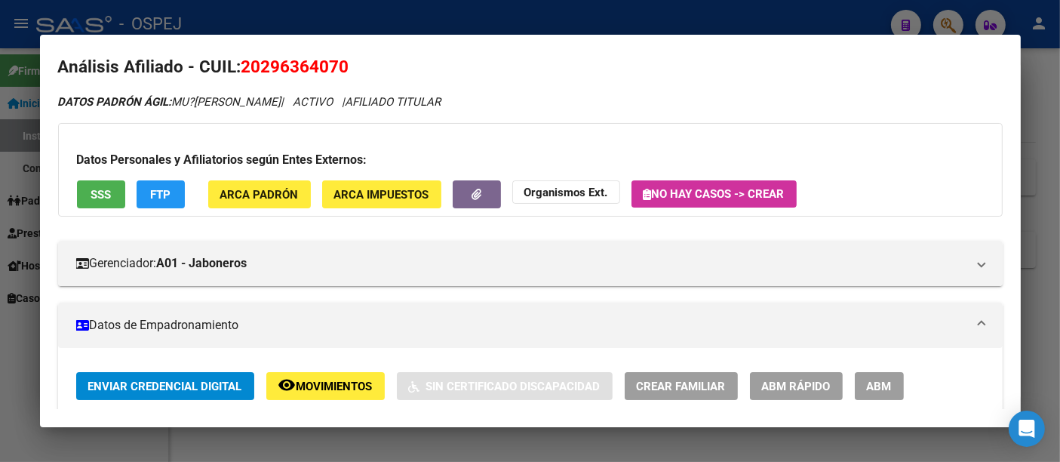
scroll to position [0, 0]
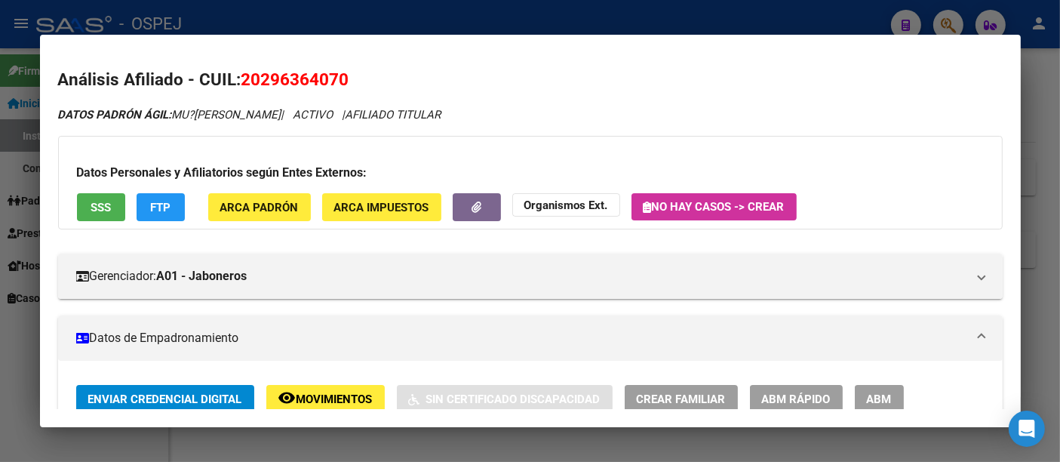
click at [471, 14] on div at bounding box center [530, 231] width 1060 height 462
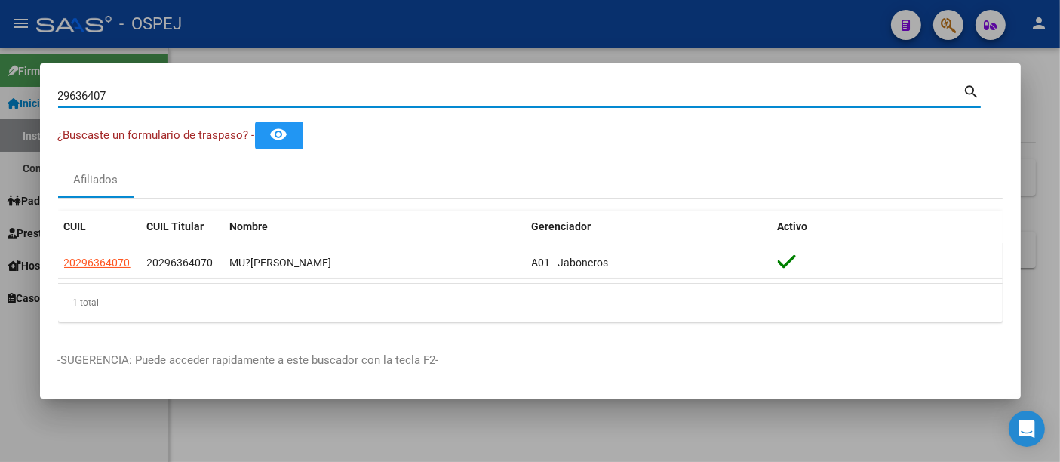
click at [323, 96] on input "29636407" at bounding box center [510, 96] width 905 height 14
type input "2"
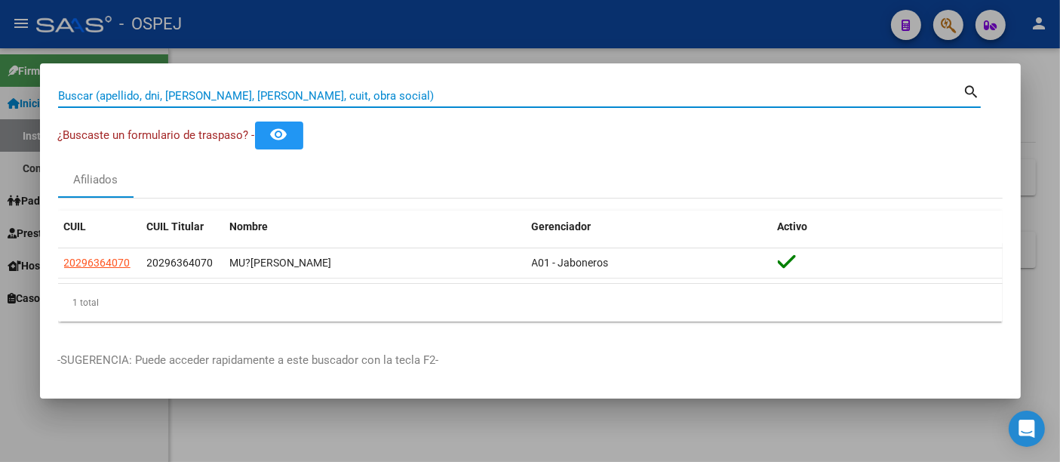
paste input "27340591734"
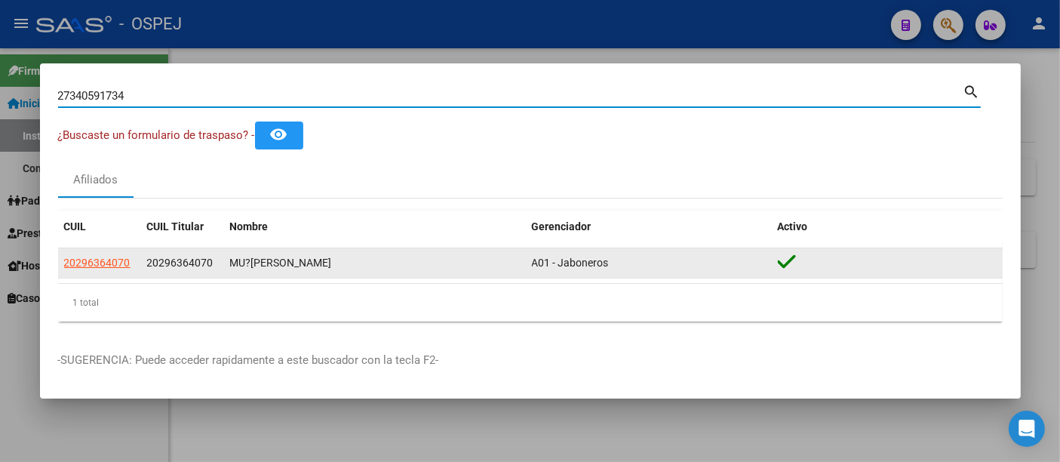
type input "27340591734"
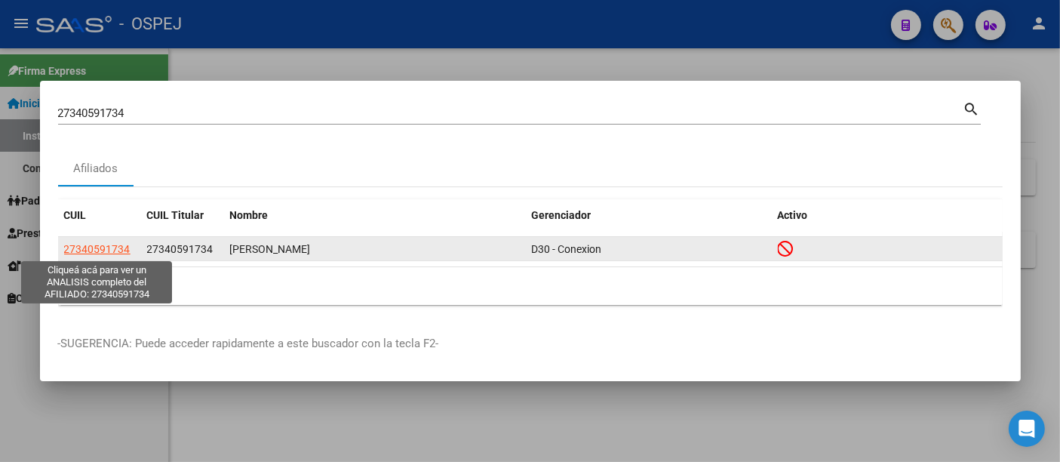
click at [110, 250] on span "27340591734" at bounding box center [97, 249] width 66 height 12
type textarea "27340591734"
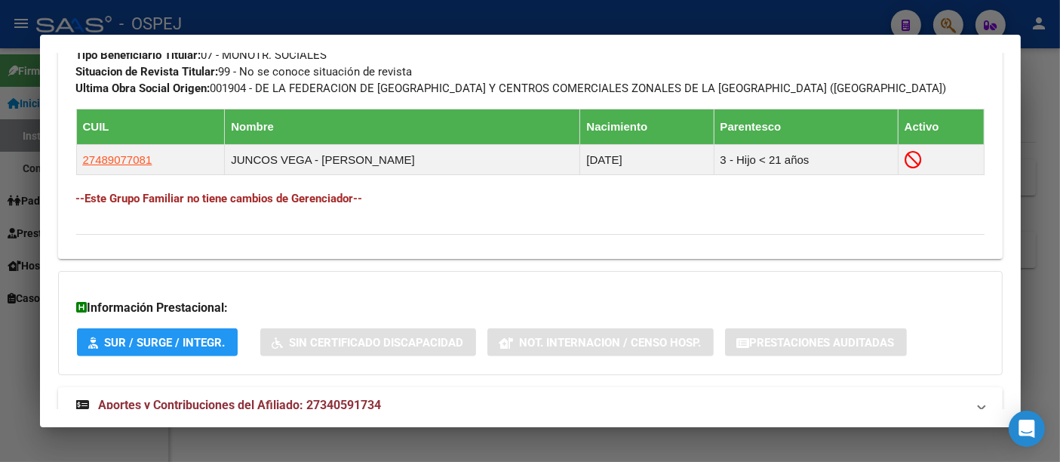
scroll to position [883, 0]
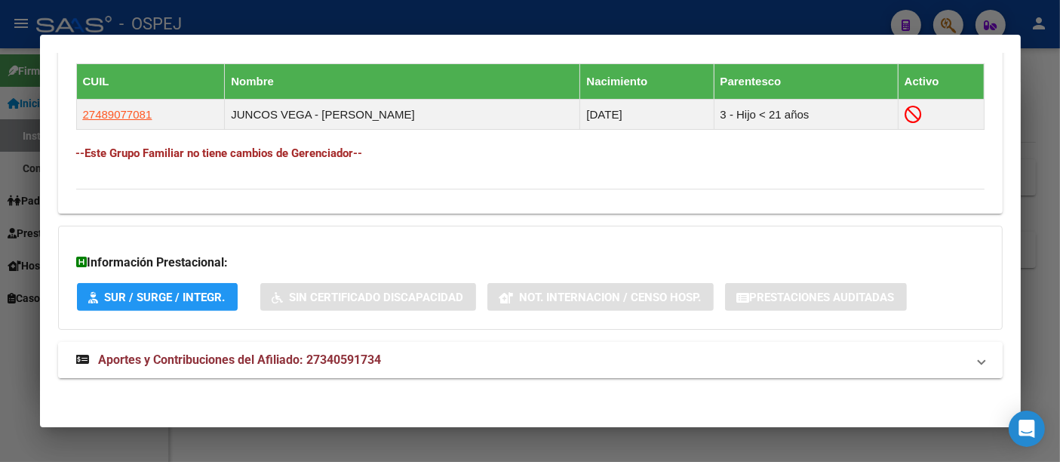
click at [347, 359] on span "Aportes y Contribuciones del Afiliado: 27340591734" at bounding box center [240, 359] width 283 height 14
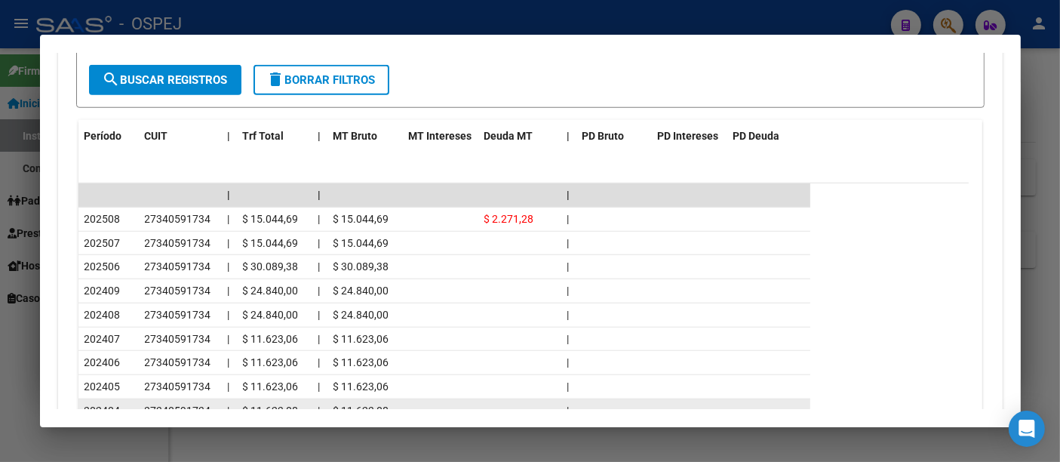
scroll to position [1386, 0]
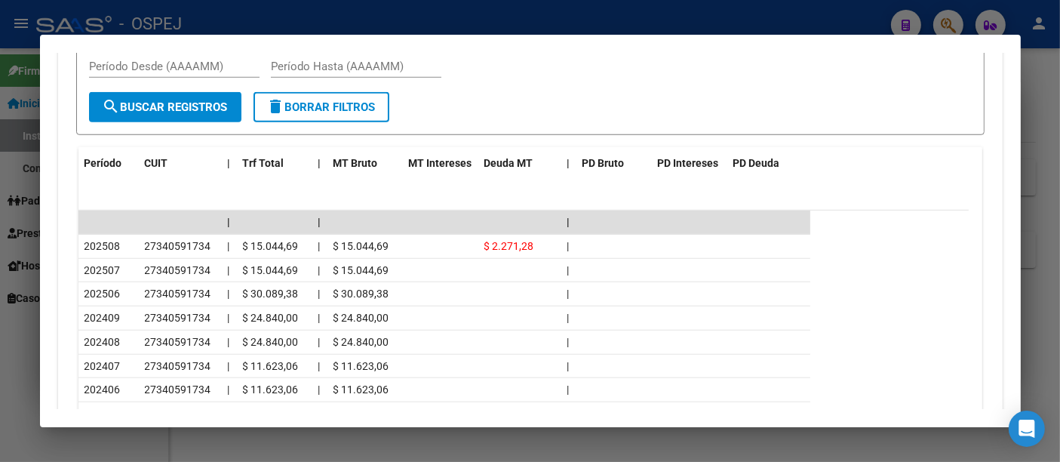
click at [422, 16] on div at bounding box center [530, 231] width 1060 height 462
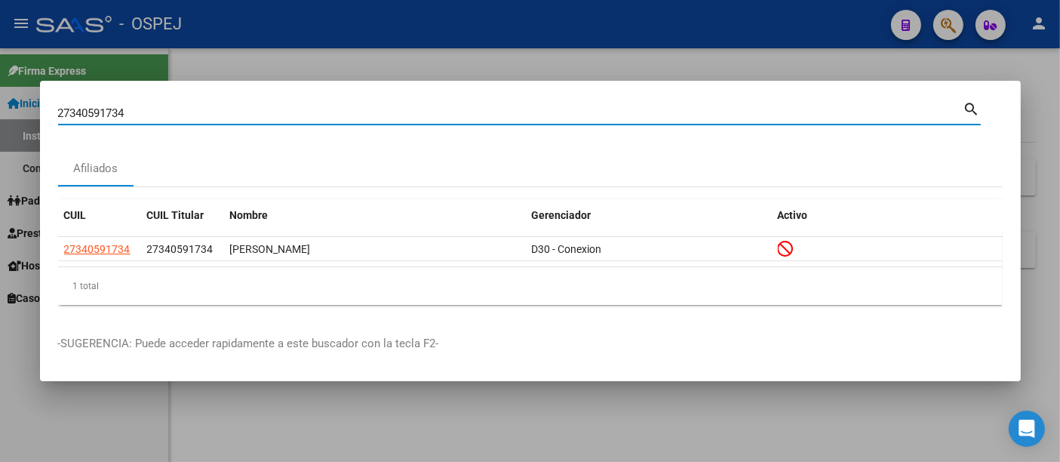
click at [236, 111] on input "27340591734" at bounding box center [510, 113] width 905 height 14
type input "2"
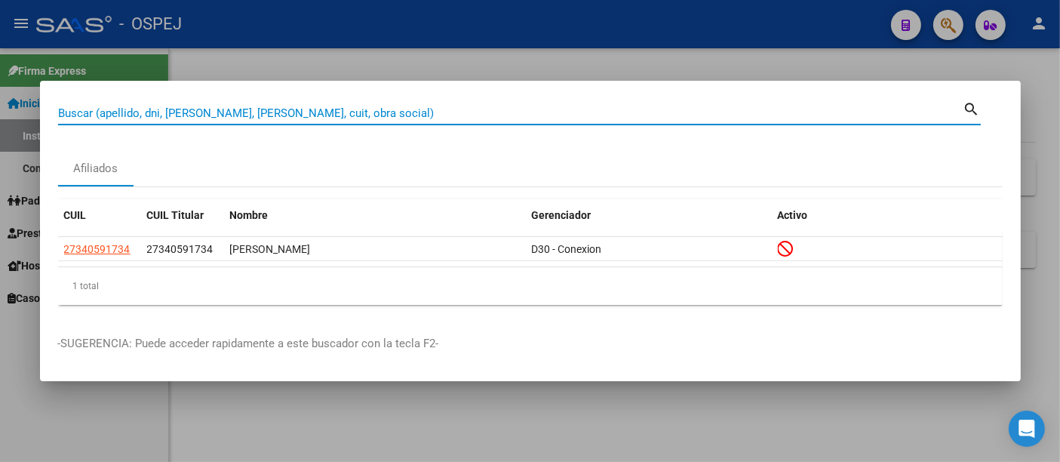
paste input "27252449472"
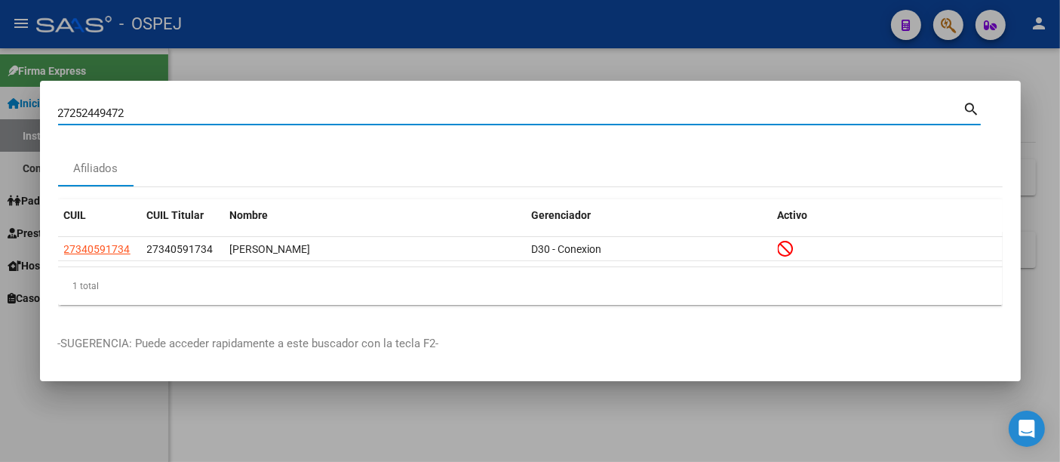
type input "27252449472"
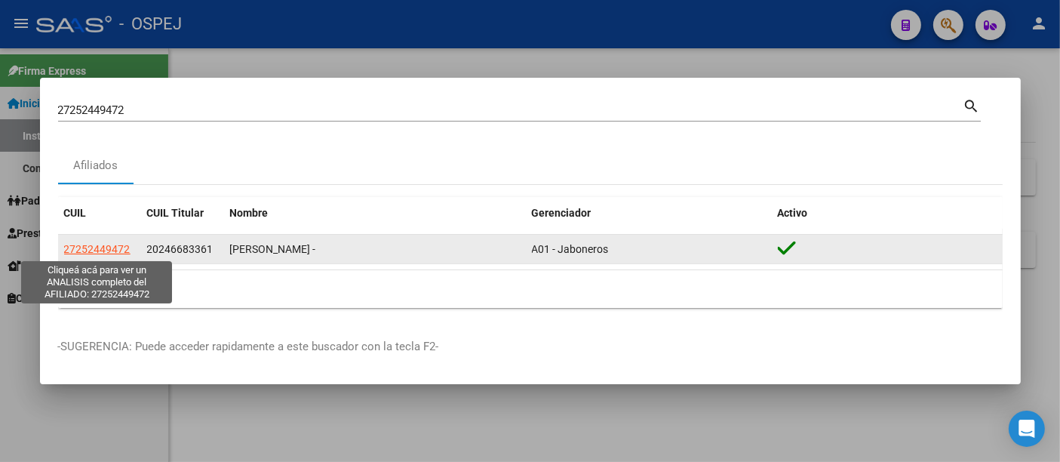
click at [115, 249] on span "27252449472" at bounding box center [97, 249] width 66 height 12
type textarea "27252449472"
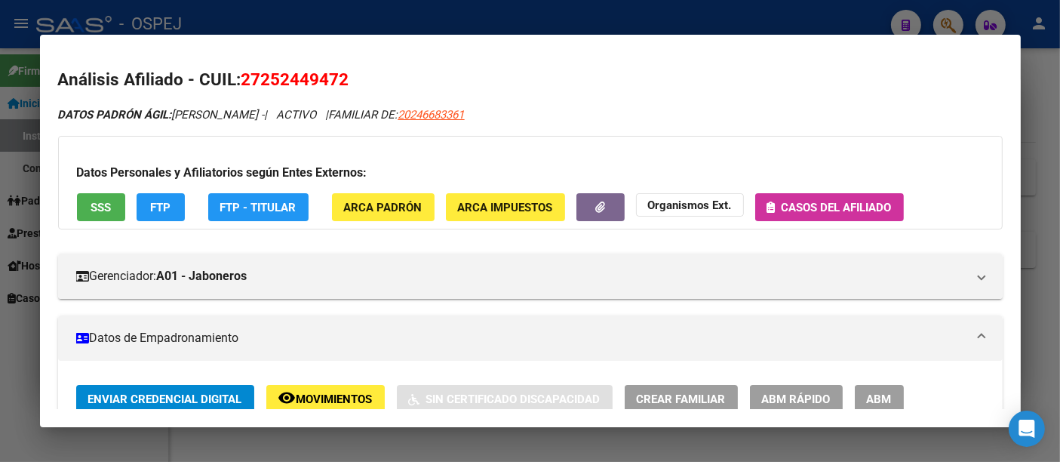
click at [827, 201] on span "Casos del afiliado" at bounding box center [836, 208] width 110 height 14
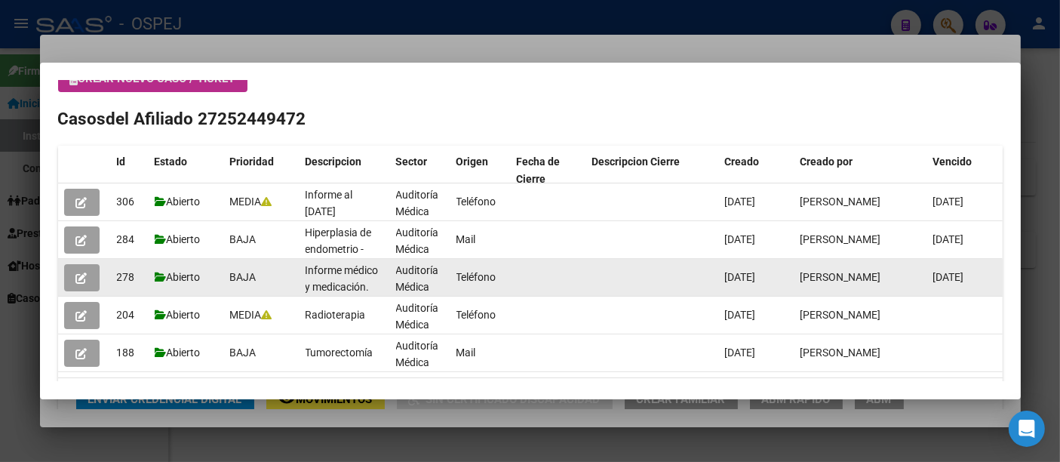
scroll to position [73, 0]
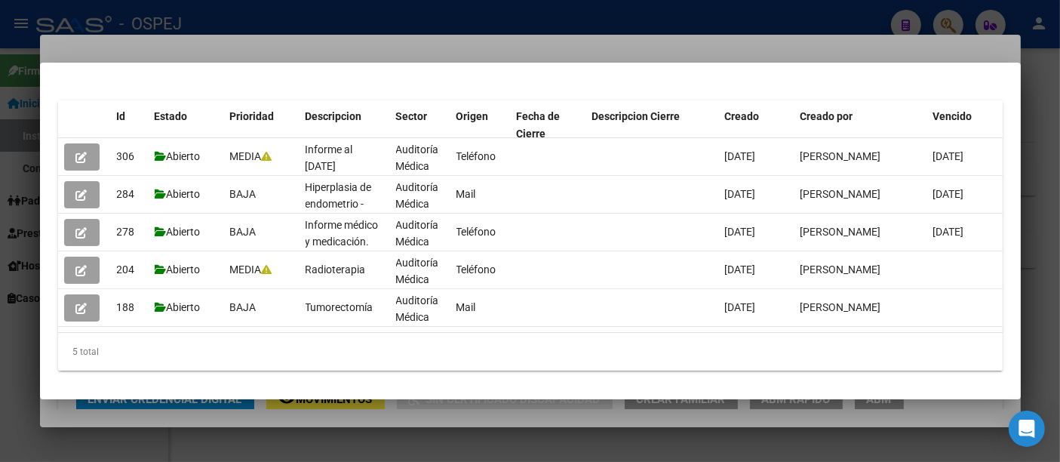
click at [439, 48] on div at bounding box center [530, 231] width 1060 height 462
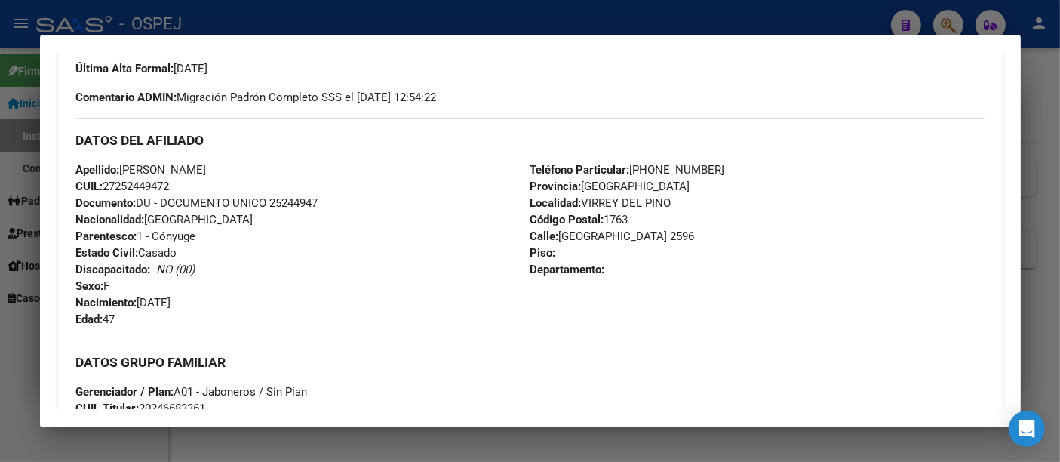
scroll to position [913, 0]
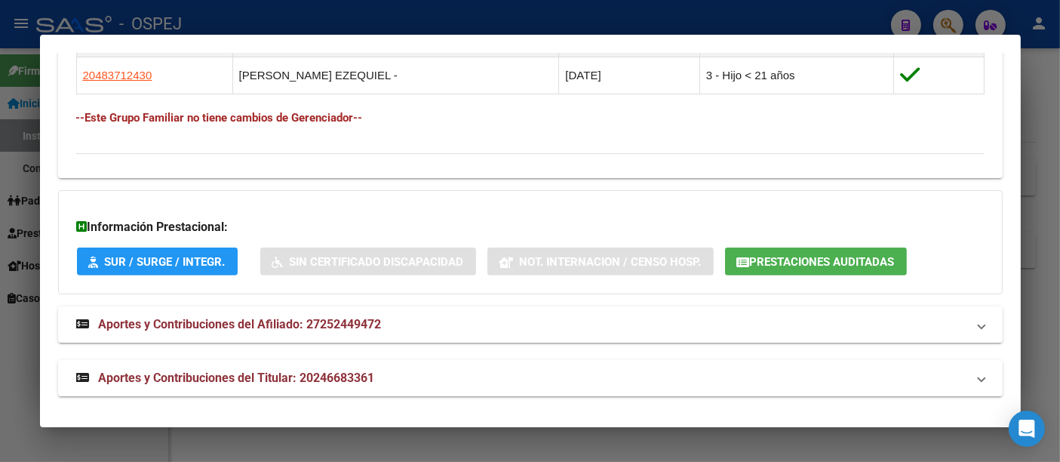
click at [806, 257] on span "Prestaciones Auditadas" at bounding box center [822, 262] width 145 height 14
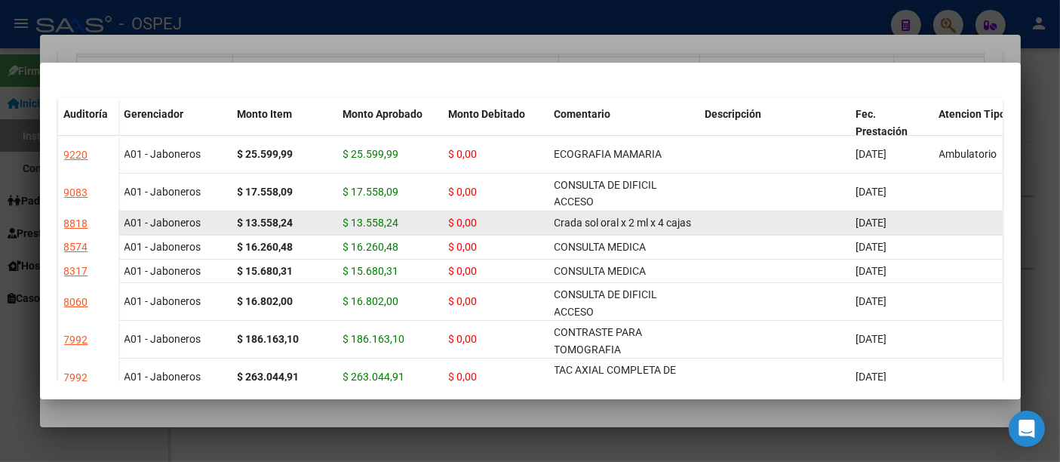
scroll to position [0, 0]
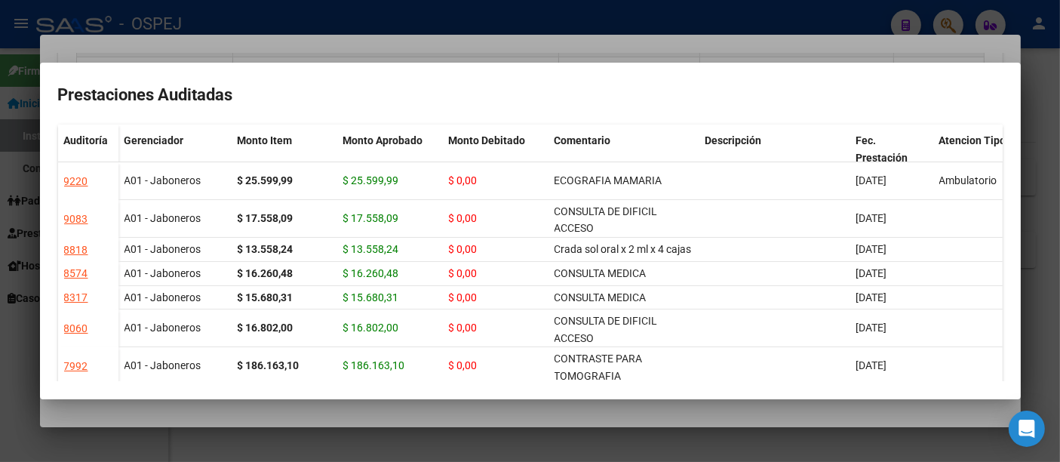
click at [442, 21] on div at bounding box center [530, 231] width 1060 height 462
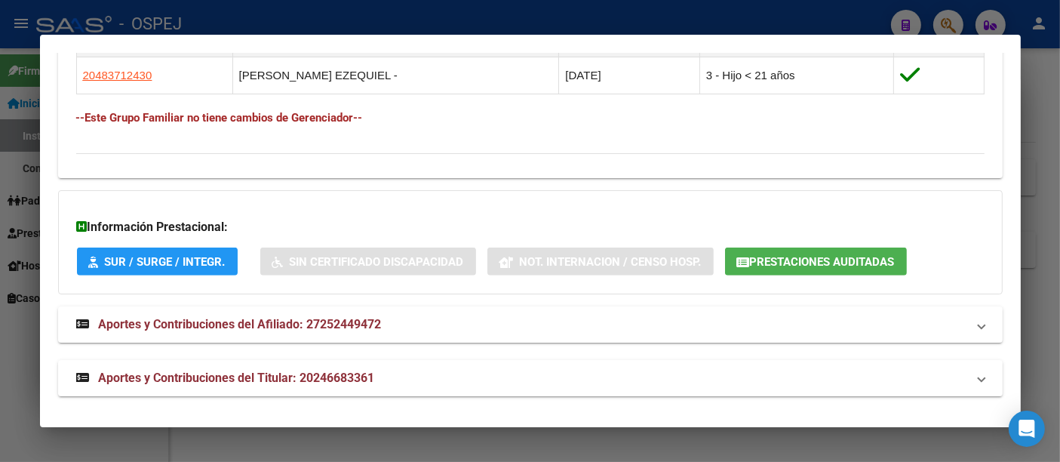
click at [354, 12] on div at bounding box center [530, 231] width 1060 height 462
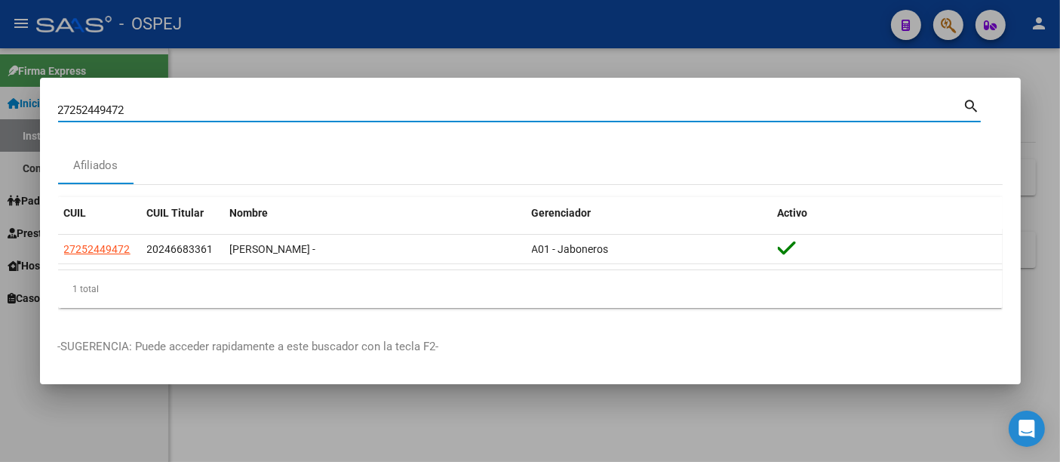
click at [261, 111] on input "27252449472" at bounding box center [510, 110] width 905 height 14
type input "2"
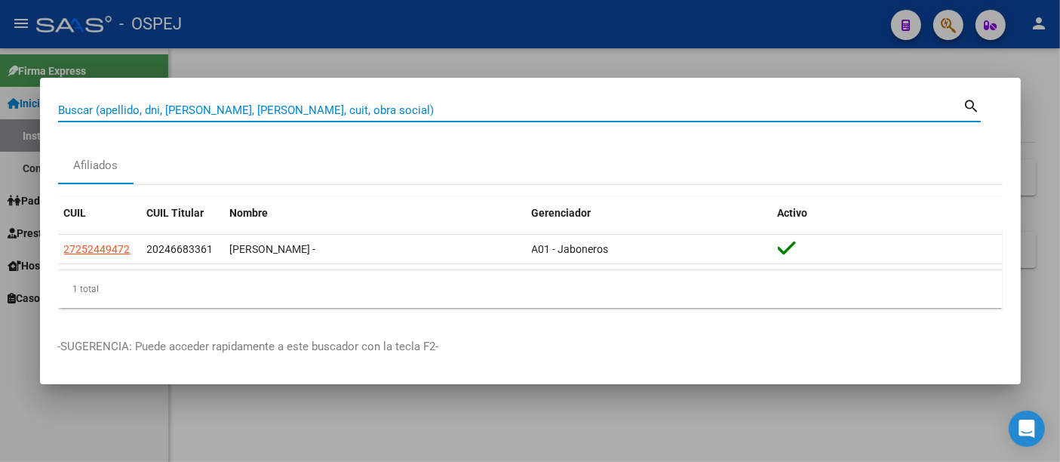
paste input "27340591734"
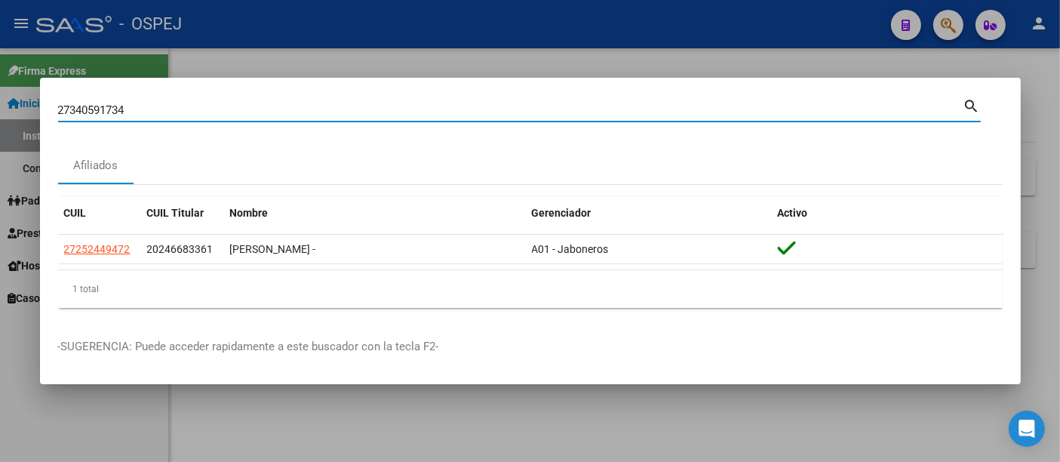
type input "27340591734"
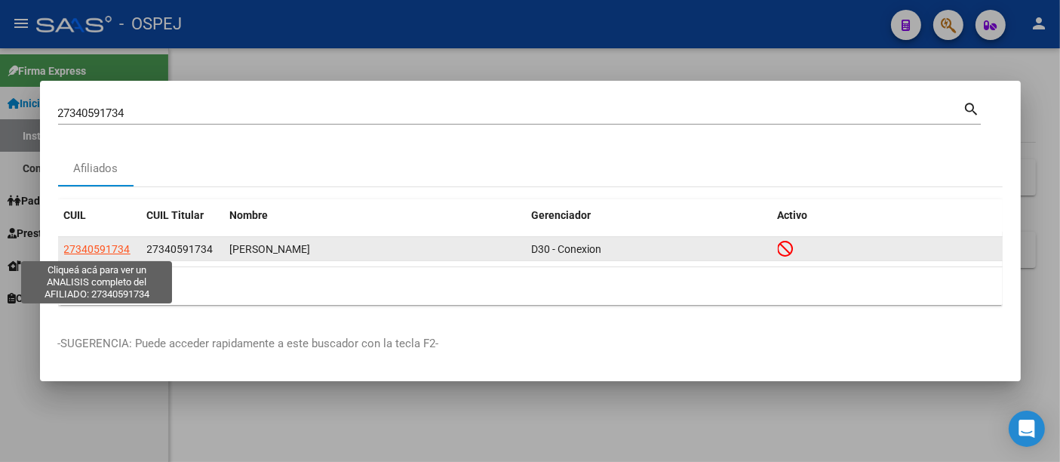
click at [91, 244] on span "27340591734" at bounding box center [97, 249] width 66 height 12
type textarea "27340591734"
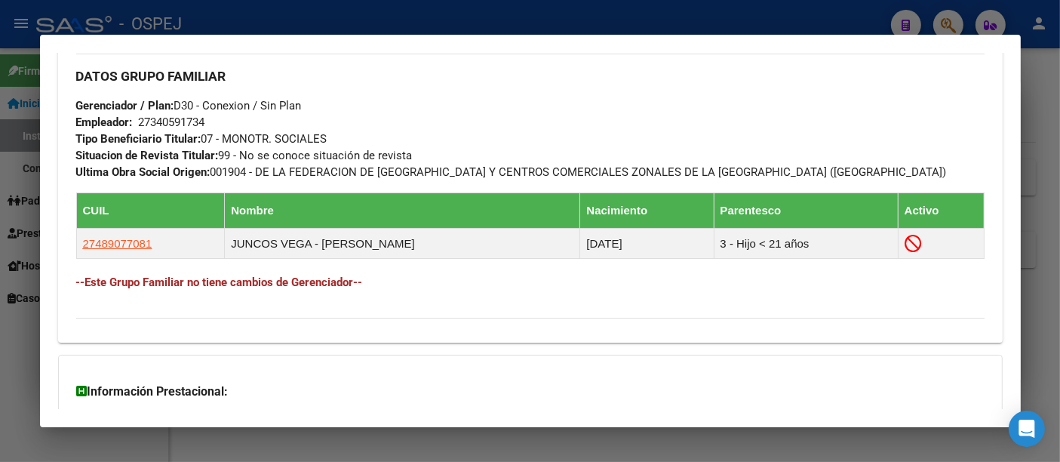
scroll to position [883, 0]
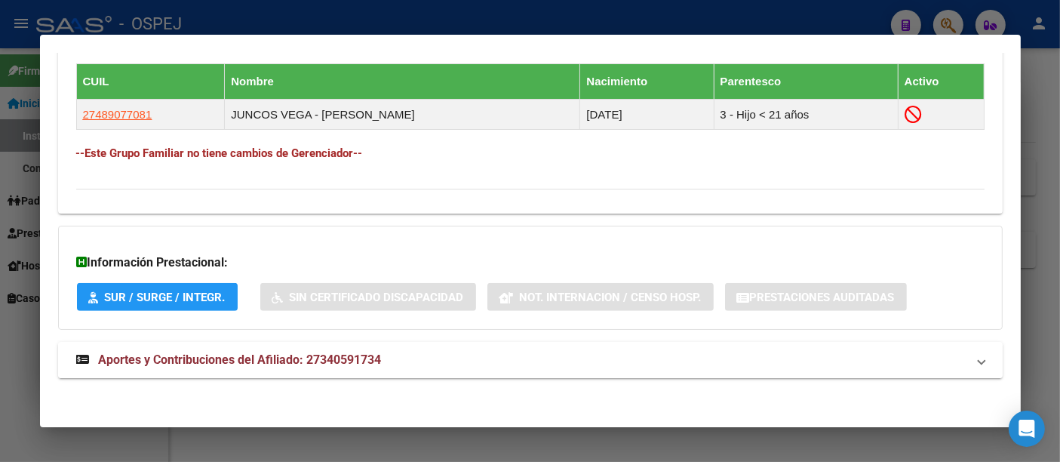
click at [347, 358] on span "Aportes y Contribuciones del Afiliado: 27340591734" at bounding box center [240, 359] width 283 height 14
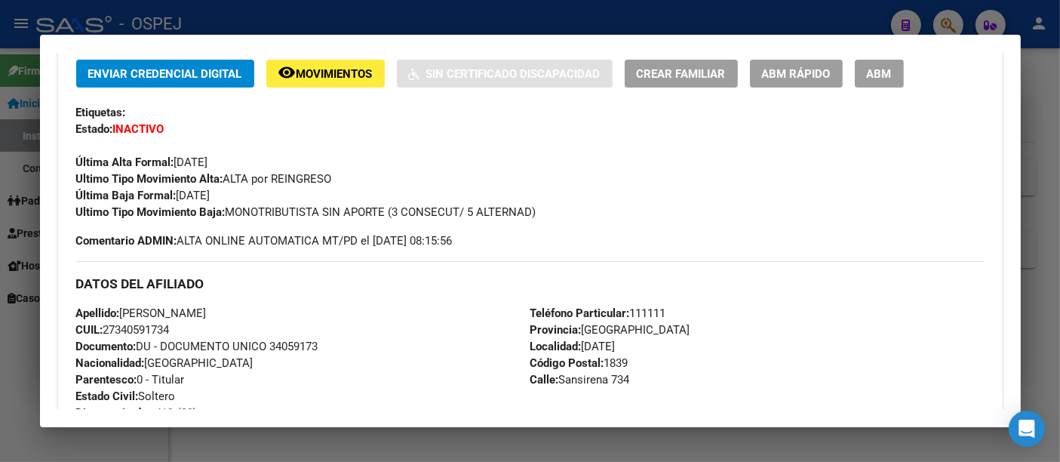
scroll to position [348, 0]
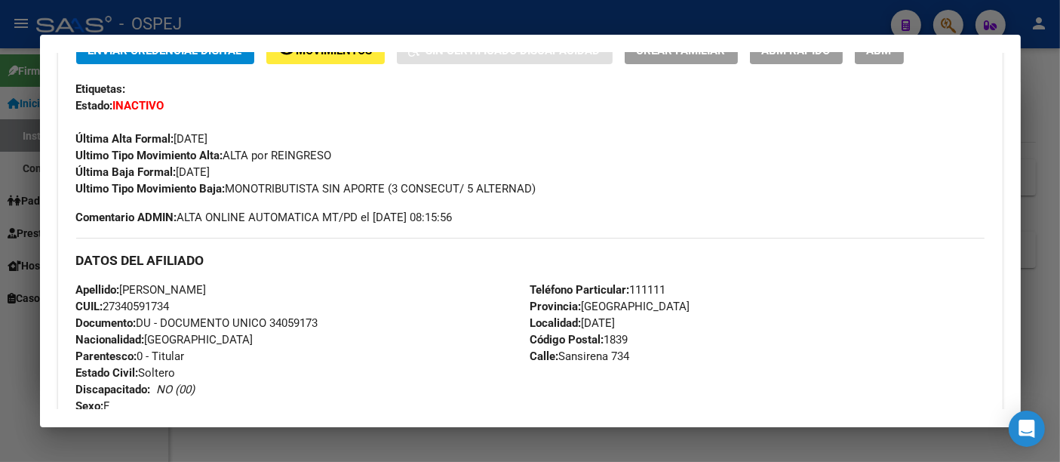
click at [381, 14] on div at bounding box center [530, 231] width 1060 height 462
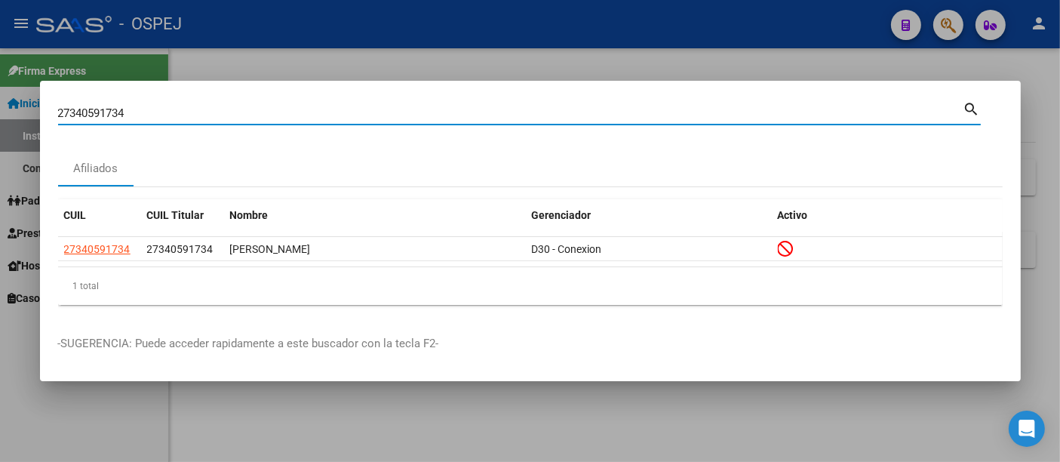
click at [224, 111] on input "27340591734" at bounding box center [510, 113] width 905 height 14
type input "2"
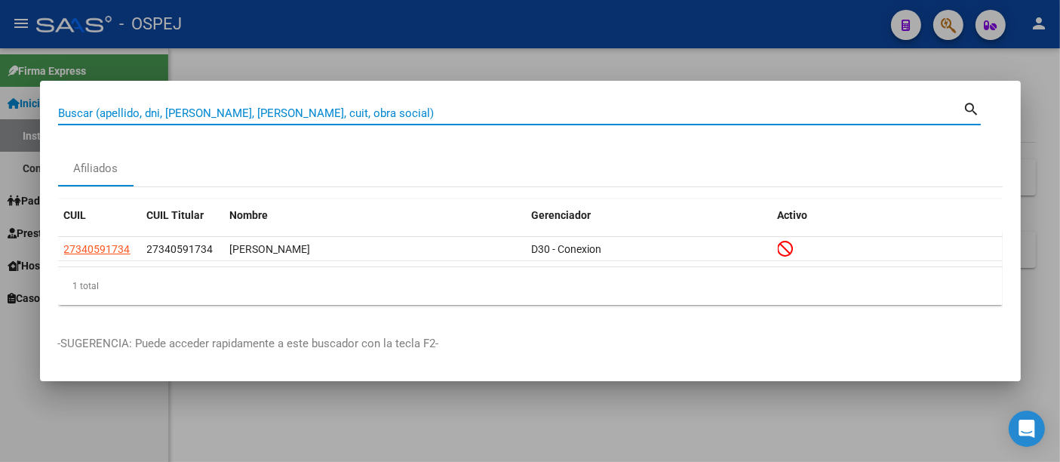
paste input "20355818544"
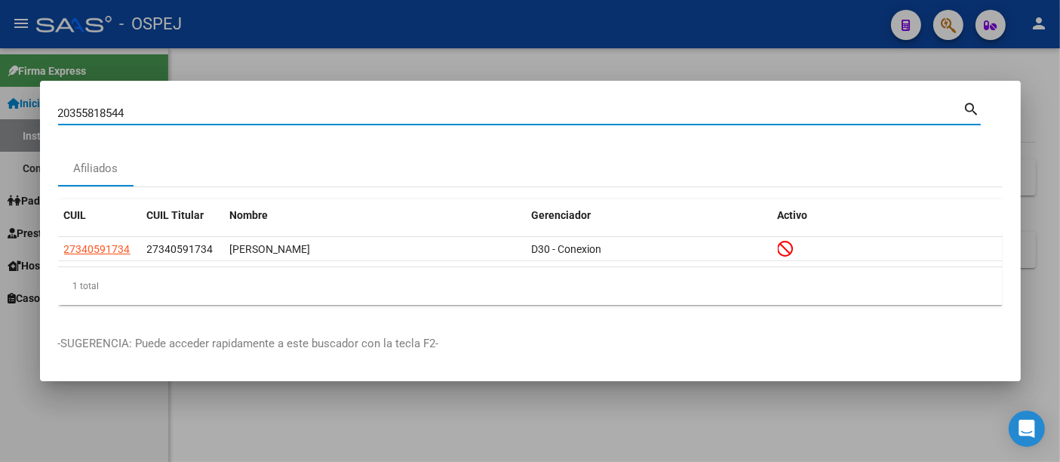
type input "20355818544"
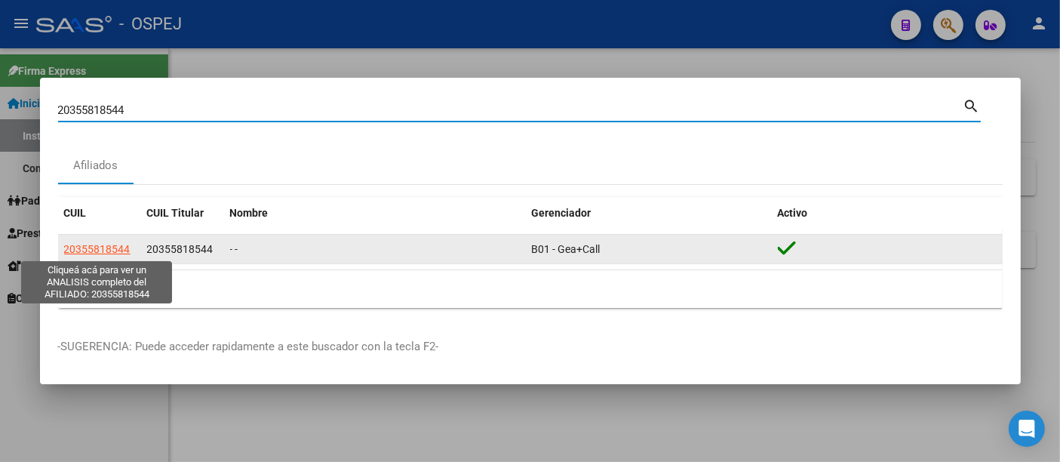
click at [77, 247] on span "20355818544" at bounding box center [97, 249] width 66 height 12
type textarea "20355818544"
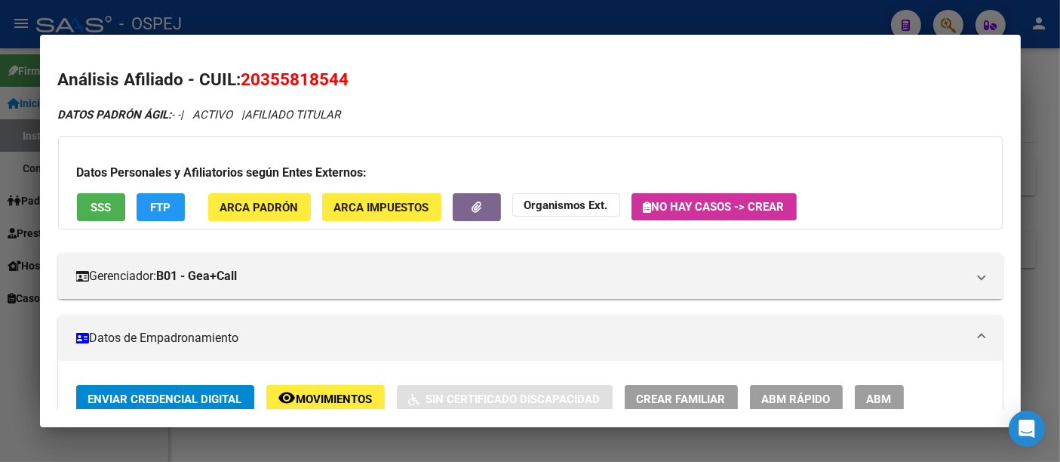
click at [381, 14] on div at bounding box center [530, 231] width 1060 height 462
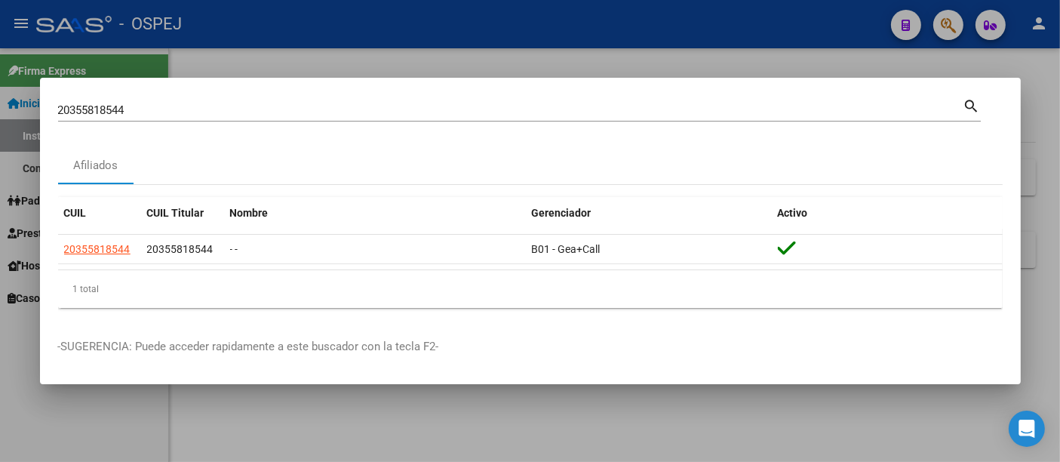
click at [241, 103] on div "20355818544 Buscar (apellido, dni, cuil, [PERSON_NAME], cuit, obra social)" at bounding box center [510, 110] width 905 height 23
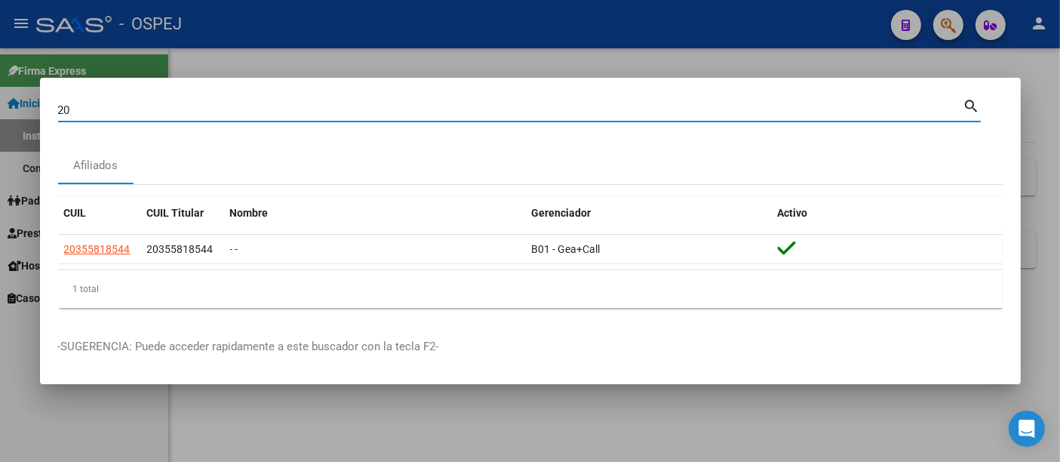
type input "2"
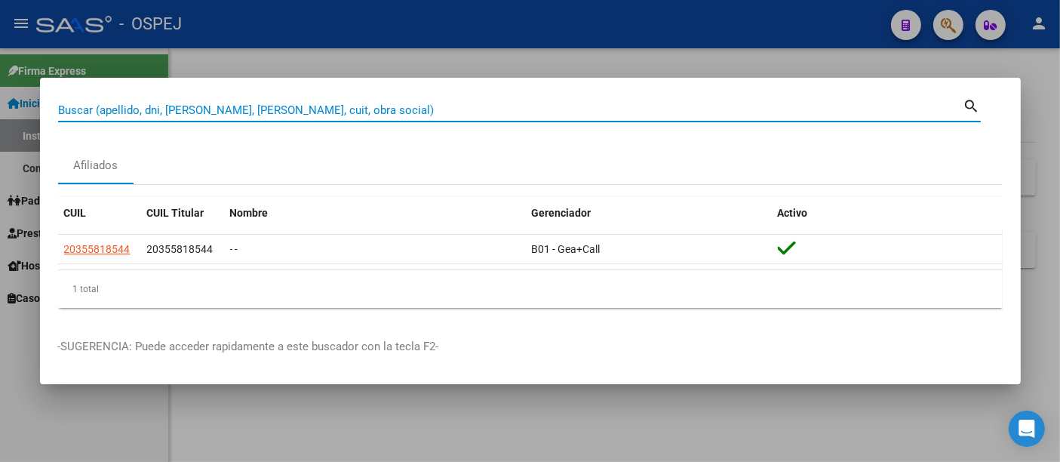
paste input "27303712831"
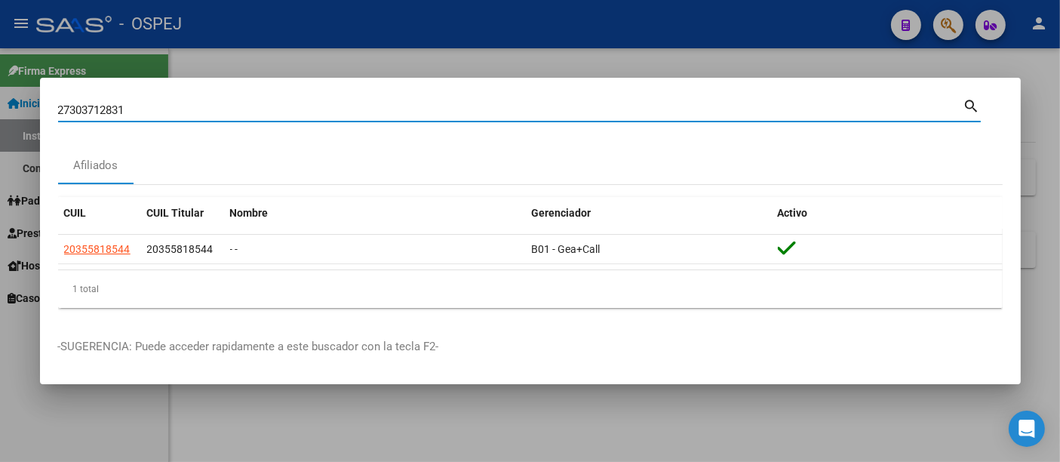
type input "27303712831"
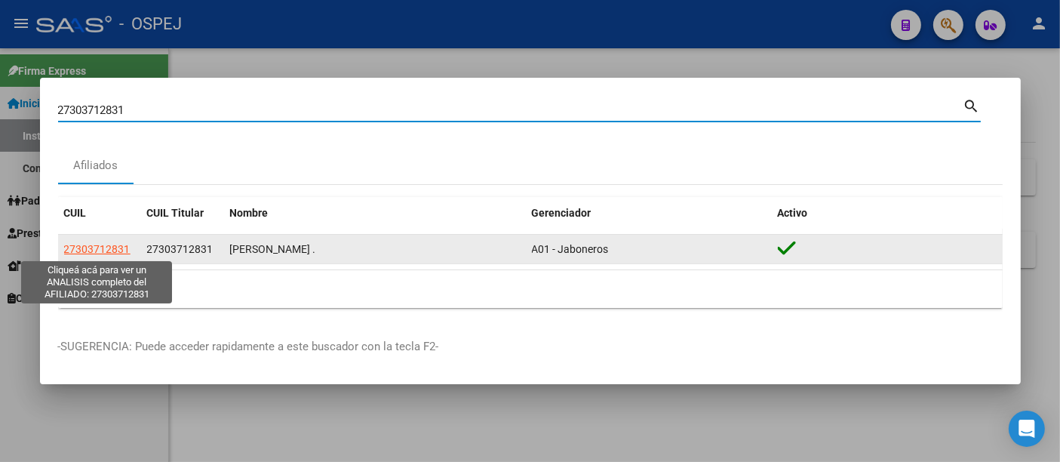
click at [104, 247] on span "27303712831" at bounding box center [97, 249] width 66 height 12
type textarea "27303712831"
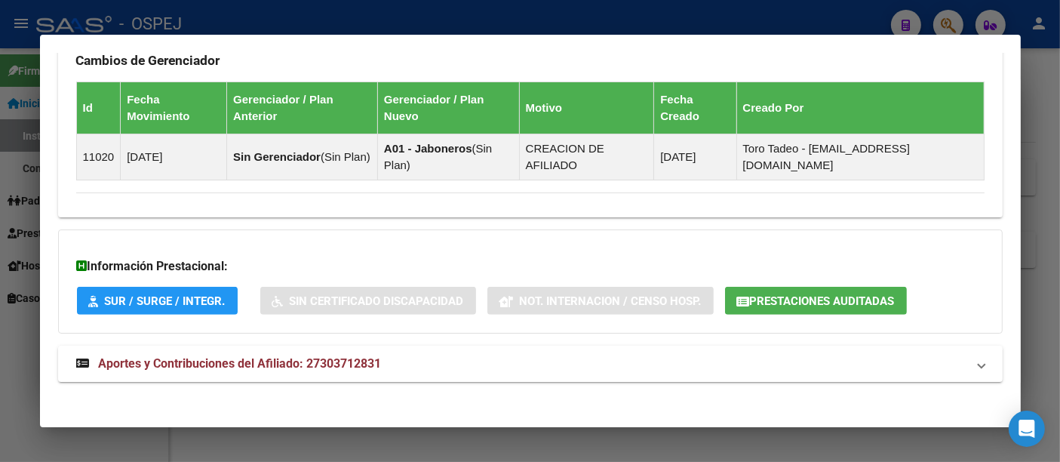
scroll to position [1143, 0]
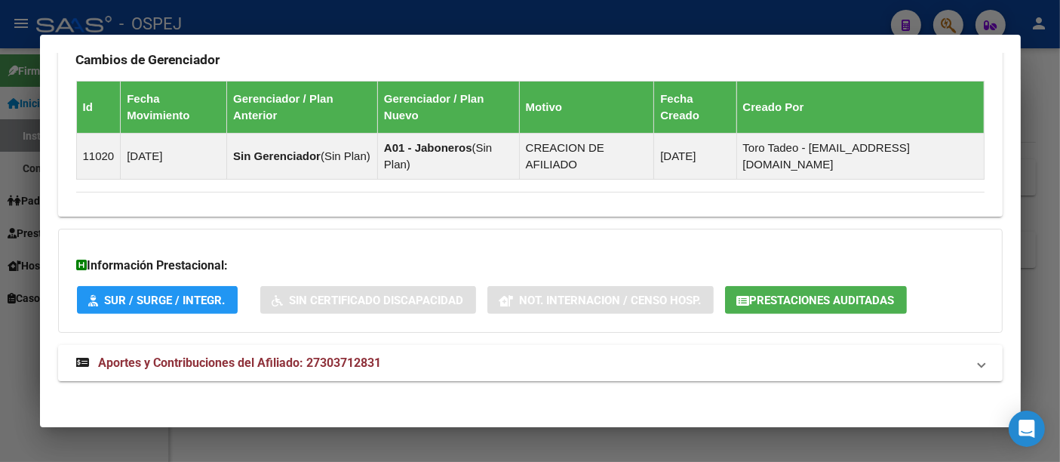
click at [790, 294] on span "Prestaciones Auditadas" at bounding box center [822, 300] width 145 height 14
